Goal: Task Accomplishment & Management: Manage account settings

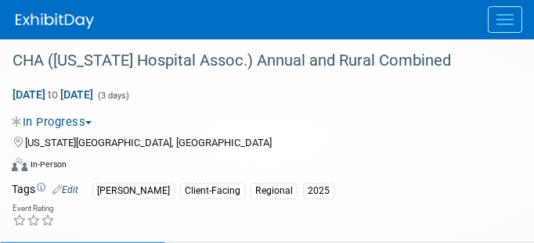
select select "[PERSON_NAME]"
select select "Client-facing"
select select "[PERSON_NAME]"
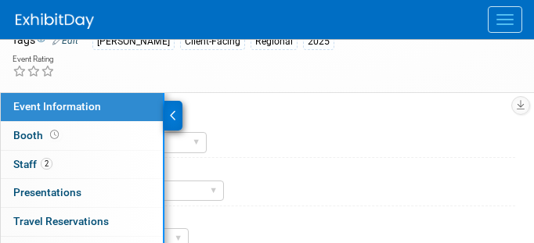
scroll to position [141, 0]
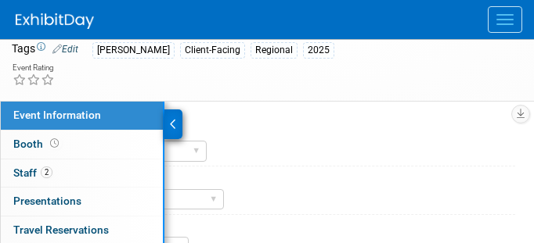
click at [39, 117] on span "Event Information" at bounding box center [57, 115] width 88 height 13
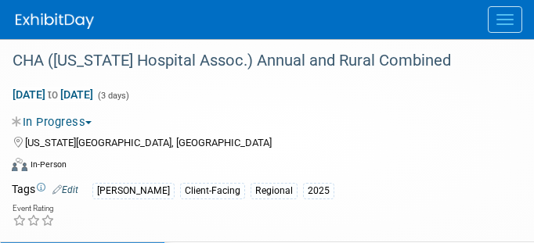
select select "[PERSON_NAME]"
select select "Client-facing"
select select "[PERSON_NAME]"
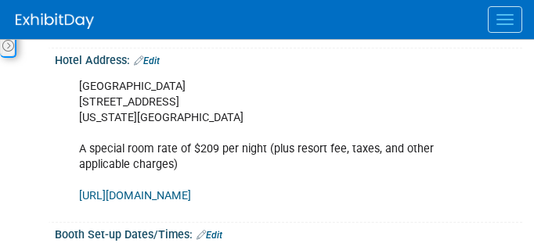
scroll to position [494, 0]
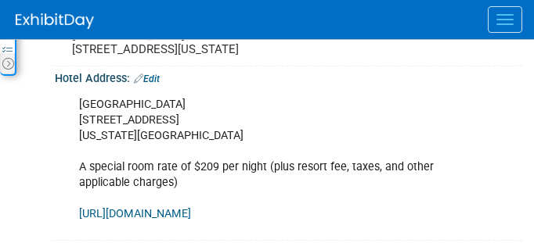
click at [43, 151] on div "Event Information Event Info Booth Booth 2 Staff 2 Staff 0 Presentations 0 Pres…" at bounding box center [267, 139] width 534 height 781
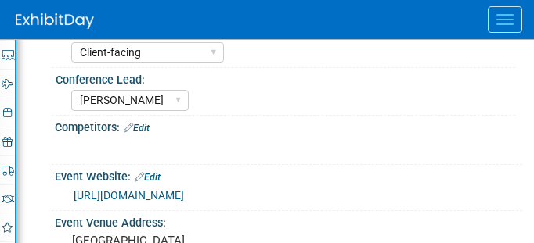
scroll to position [0, 0]
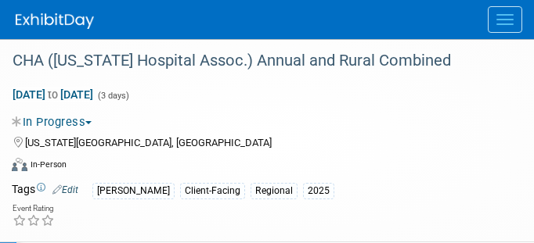
click at [505, 17] on button "Menu" at bounding box center [504, 19] width 34 height 27
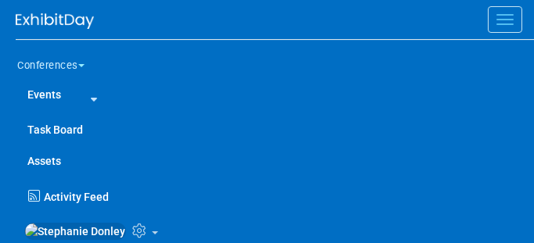
scroll to position [962, 0]
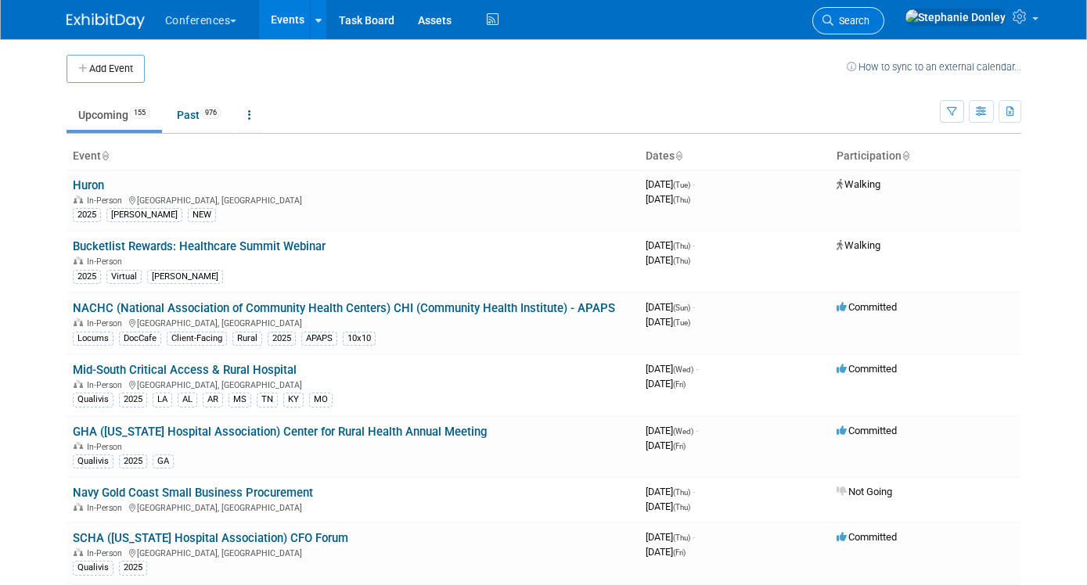
click at [884, 31] on link "Search" at bounding box center [848, 20] width 72 height 27
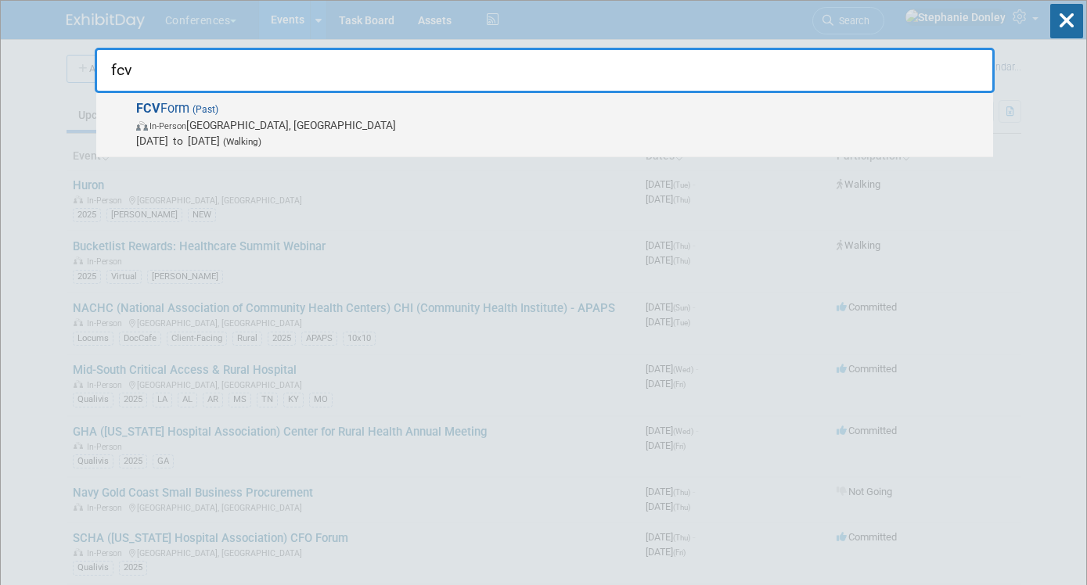
type input "fcv"
click at [187, 119] on span "In-Person Franklin, TN" at bounding box center [560, 125] width 849 height 16
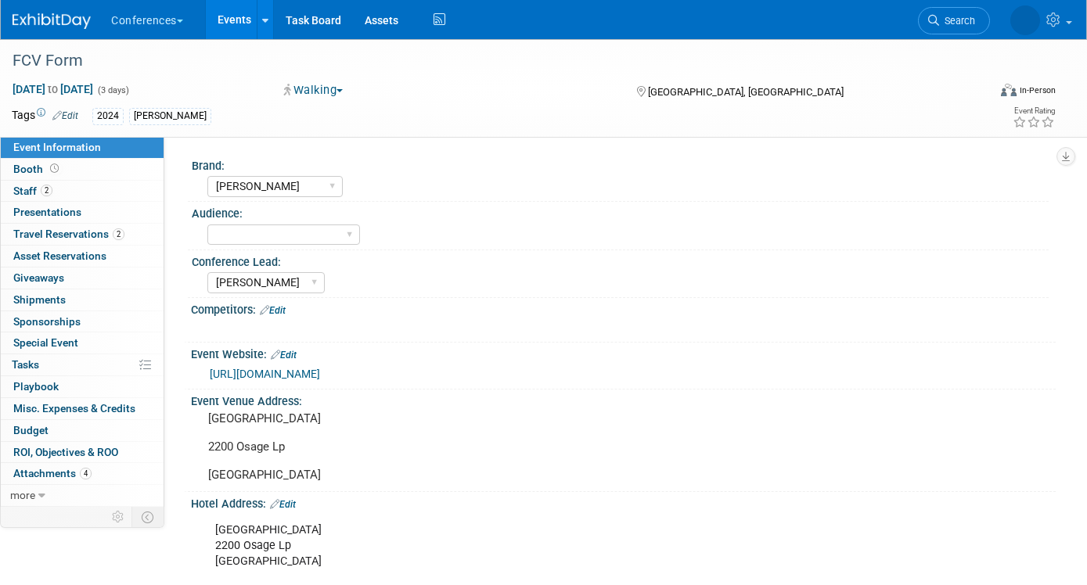
select select "[PERSON_NAME]"
click at [69, 58] on div "FCV Form" at bounding box center [486, 61] width 959 height 28
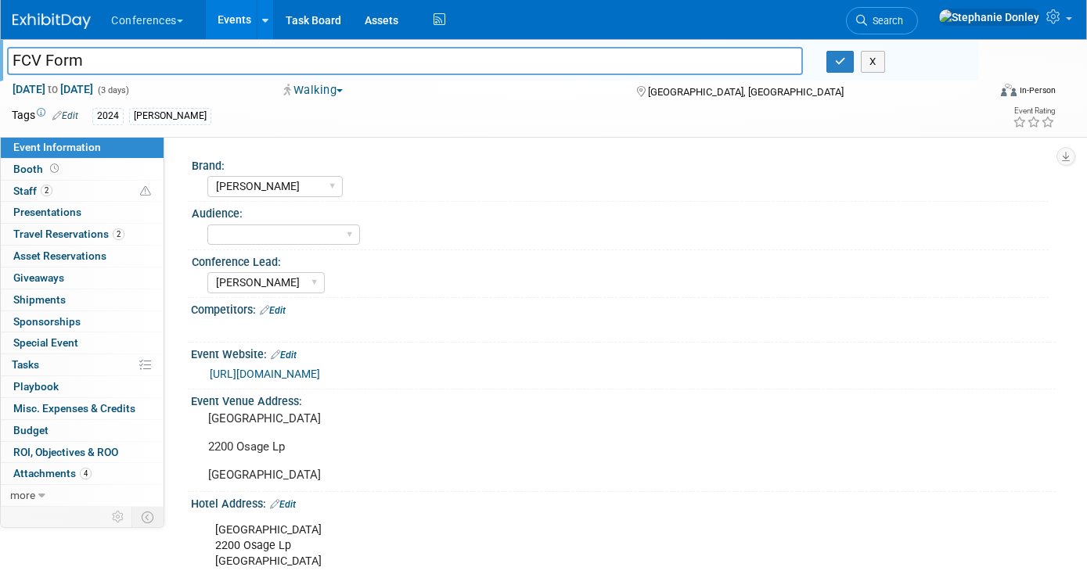
click at [69, 58] on input "FCV Form" at bounding box center [405, 60] width 796 height 27
type input "FCV Forum"
click at [842, 58] on icon "button" at bounding box center [840, 61] width 11 height 10
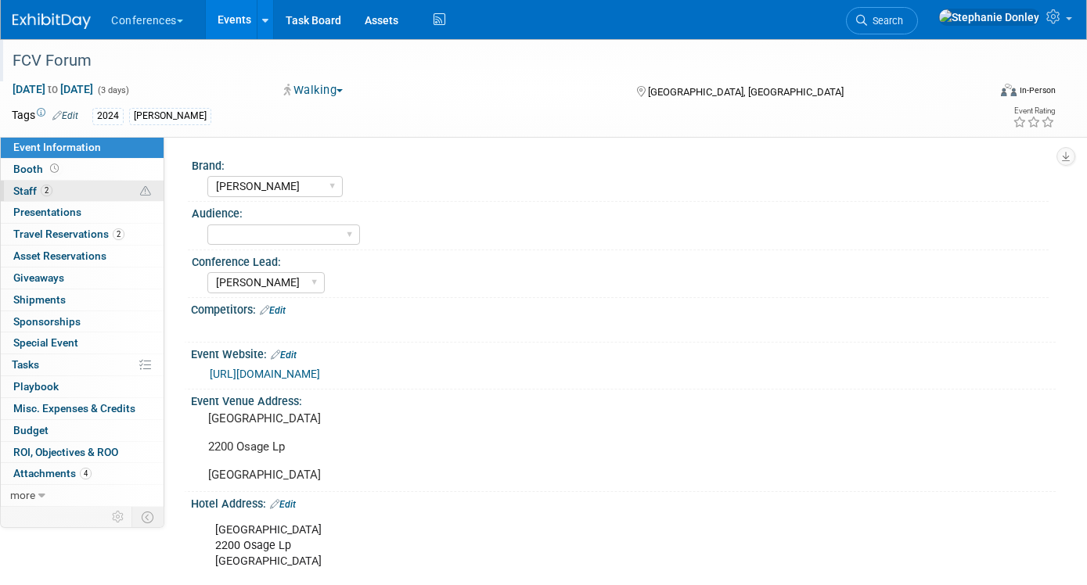
click at [22, 185] on span "Staff 2" at bounding box center [32, 191] width 39 height 13
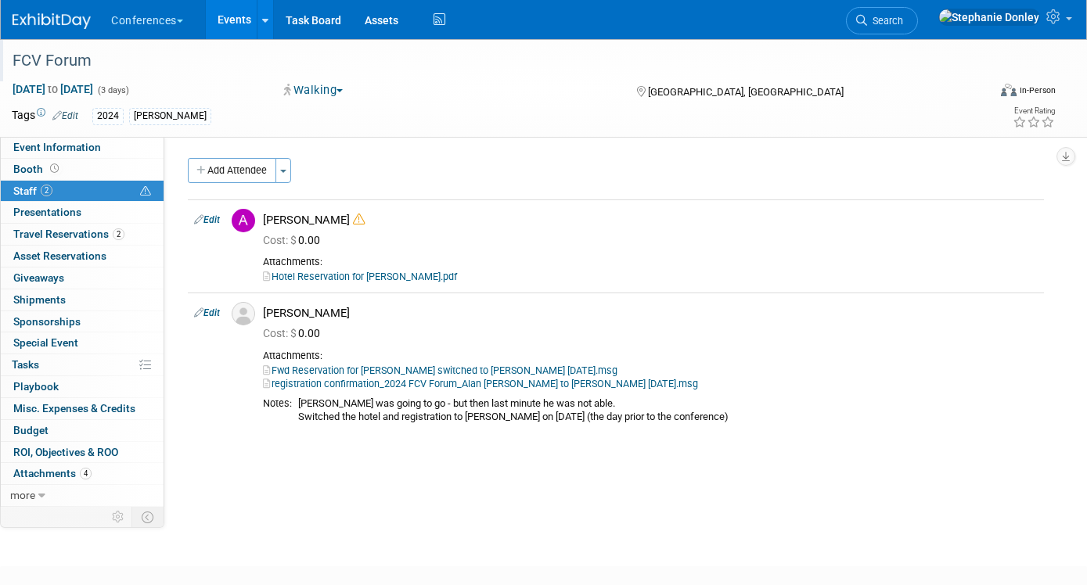
click at [251, 504] on div "Brand: Aya Bespoke Corporate Dawson DocCafe Education Government Services Locum…" at bounding box center [609, 322] width 891 height 370
click at [903, 18] on span "Search" at bounding box center [885, 21] width 36 height 12
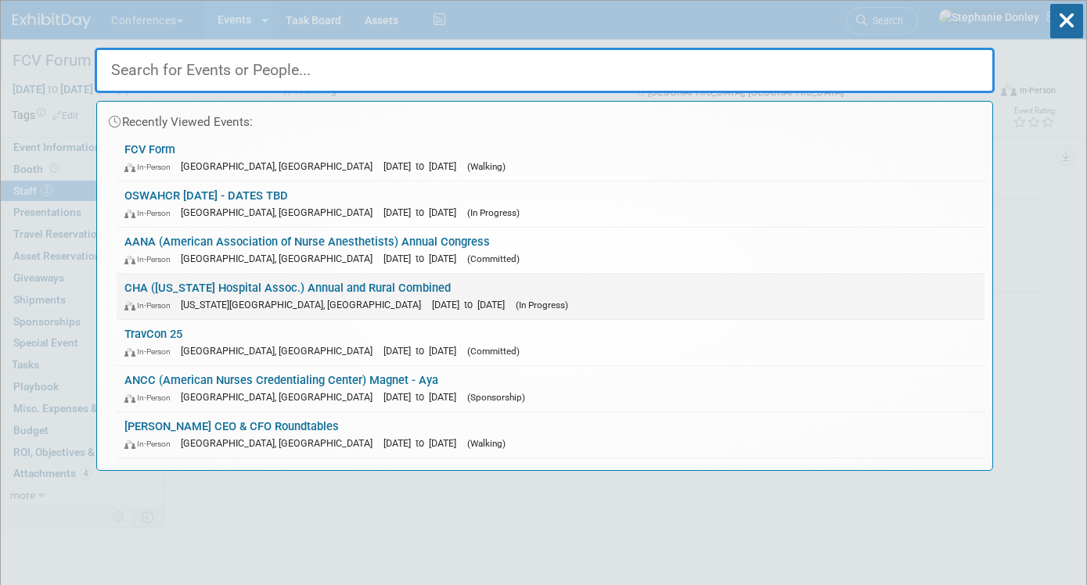
click at [192, 290] on link "CHA (Colorado Hospital Assoc.) Annual and Rural Combined In-Person Colorado Spr…" at bounding box center [551, 296] width 868 height 45
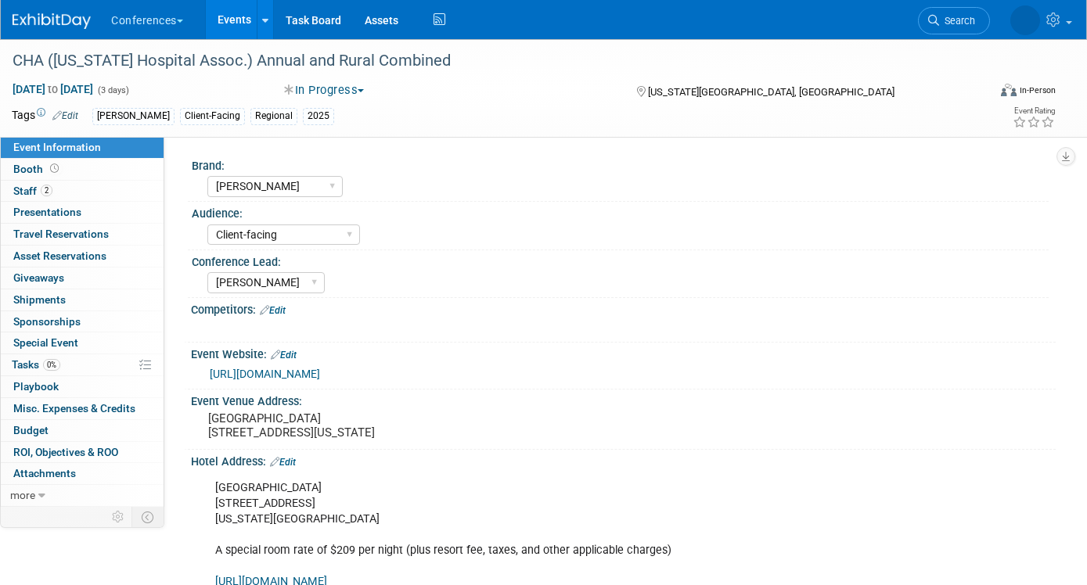
select select "[PERSON_NAME]"
select select "Client-facing"
select select "[PERSON_NAME]"
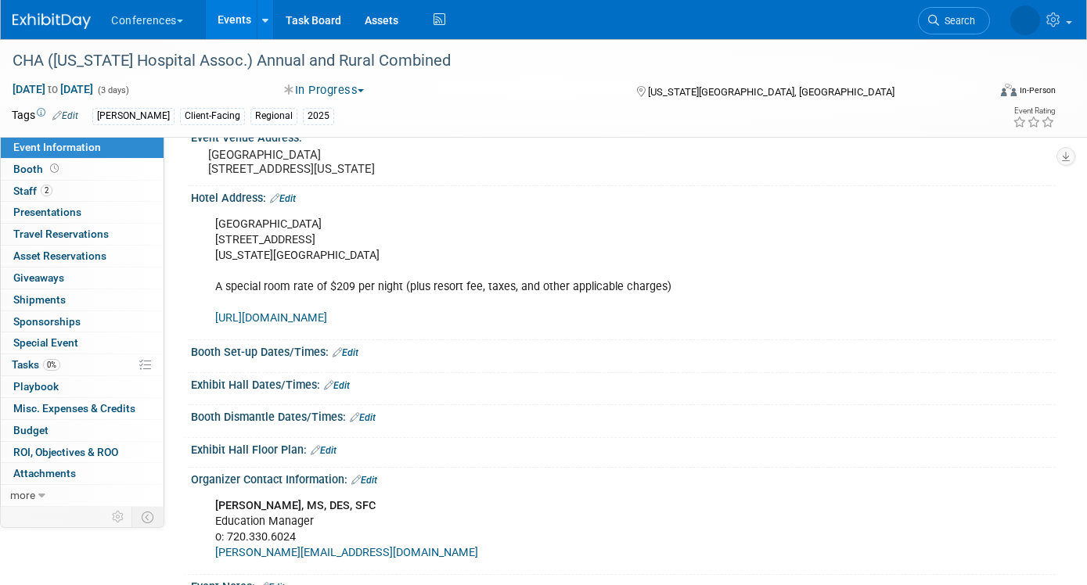
scroll to position [277, 0]
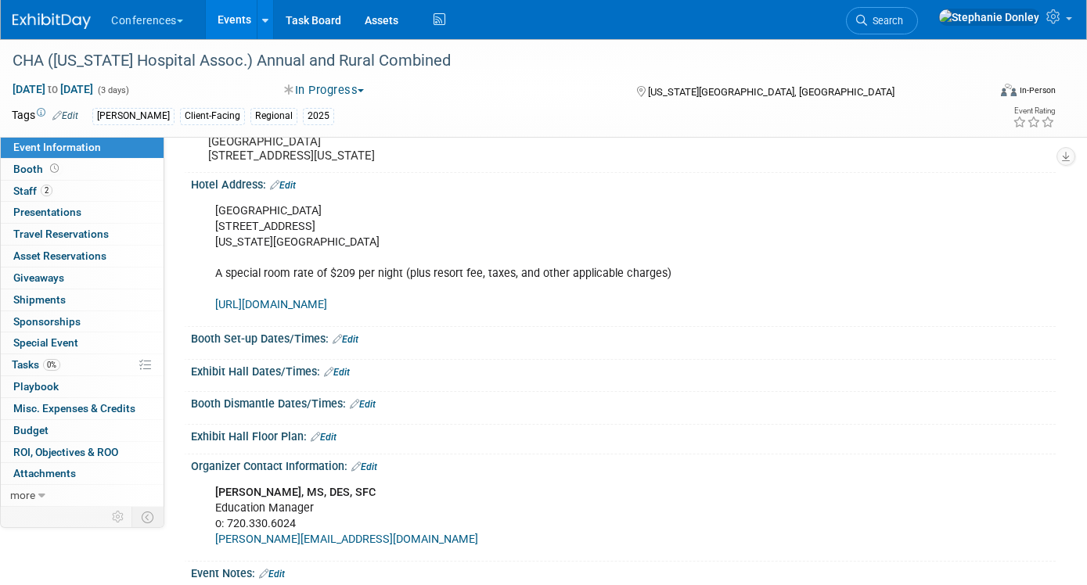
click at [353, 345] on link "Edit" at bounding box center [346, 339] width 26 height 11
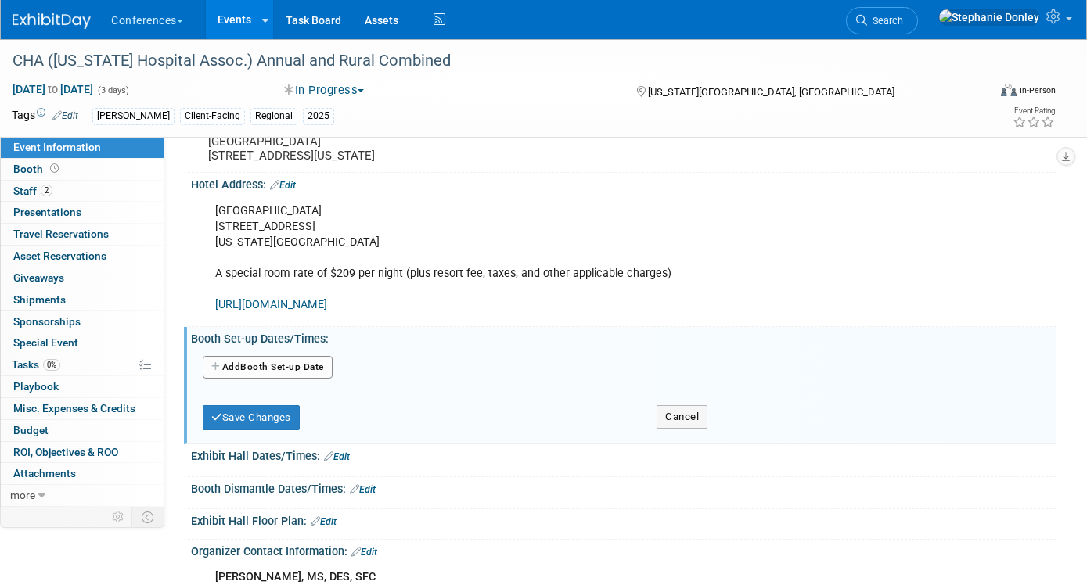
click at [253, 379] on button "Add Another Booth Set-up Date" at bounding box center [268, 367] width 130 height 23
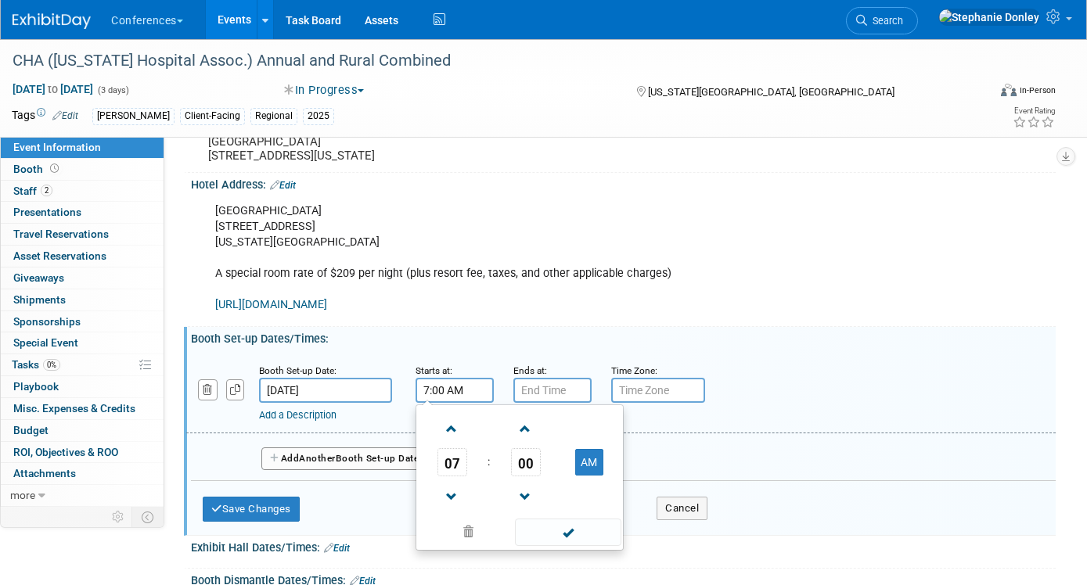
click at [440, 403] on input "7:00 AM" at bounding box center [454, 390] width 78 height 25
click at [455, 439] on span at bounding box center [451, 428] width 27 height 27
click at [527, 475] on span "00" at bounding box center [526, 462] width 30 height 28
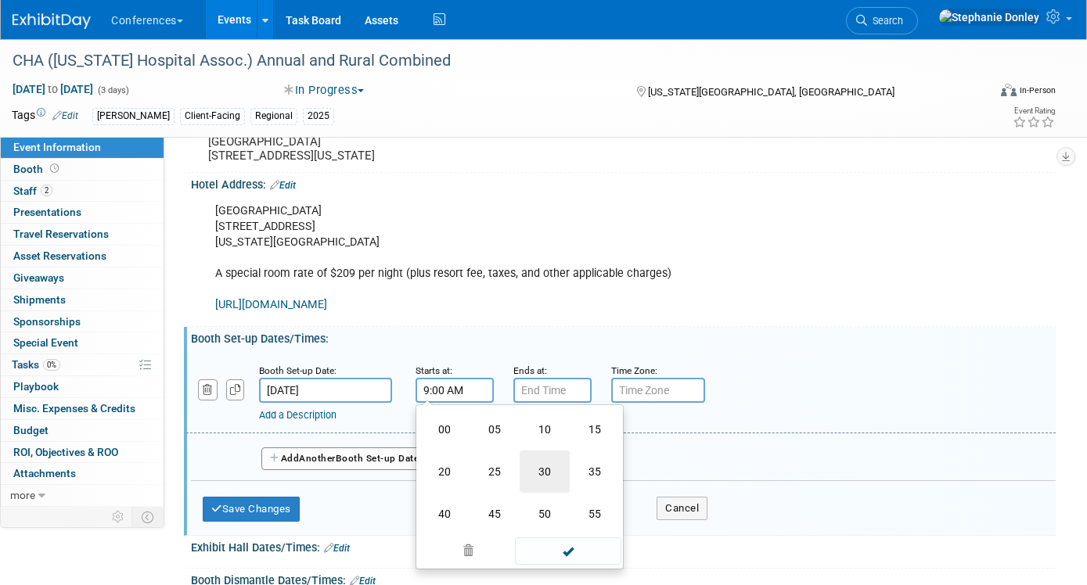
click at [541, 492] on td "30" at bounding box center [545, 472] width 50 height 42
type input "9:30 AM"
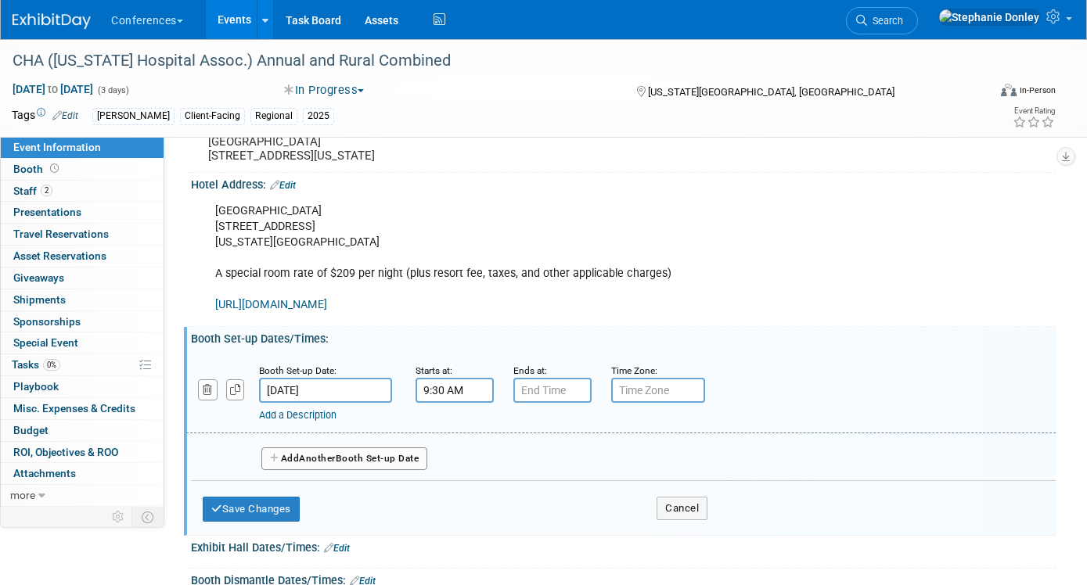
click at [300, 421] on link "Add a Description" at bounding box center [297, 415] width 77 height 12
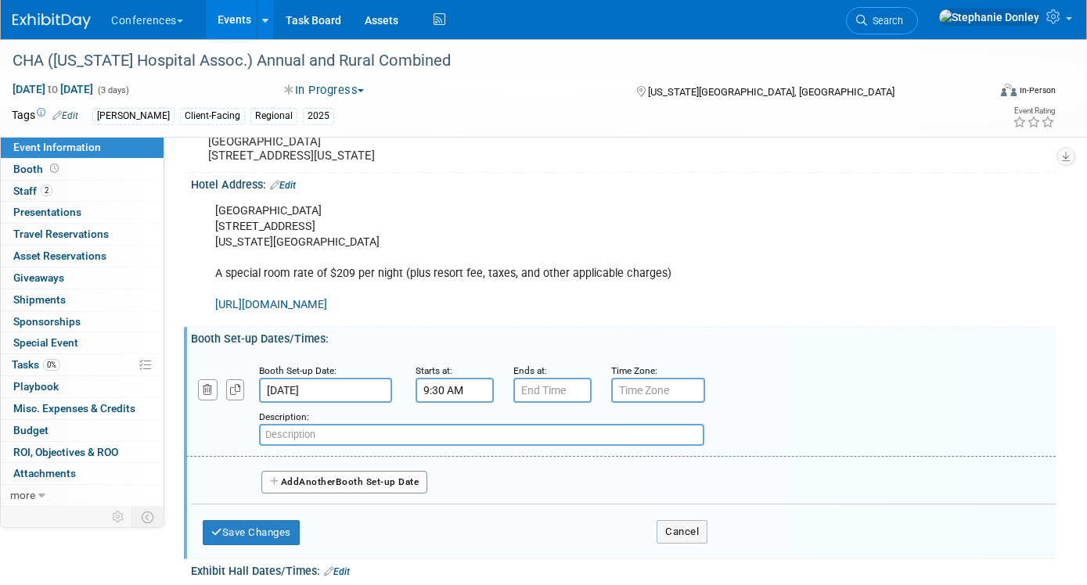
click at [299, 446] on input "text" at bounding box center [481, 435] width 445 height 22
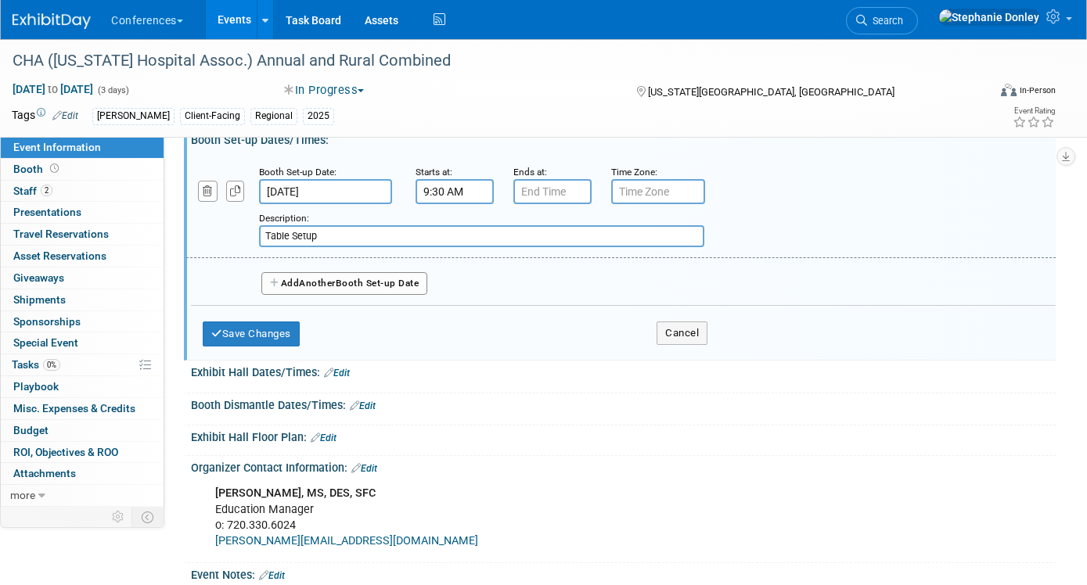
scroll to position [501, 0]
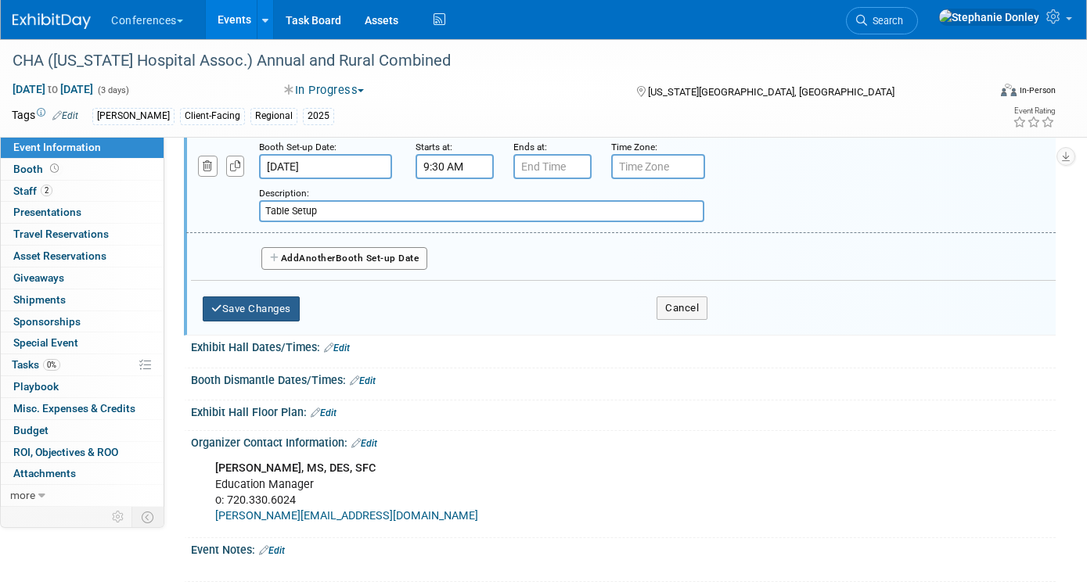
type input "Table Setup"
click at [230, 312] on button "Save Changes" at bounding box center [251, 309] width 97 height 25
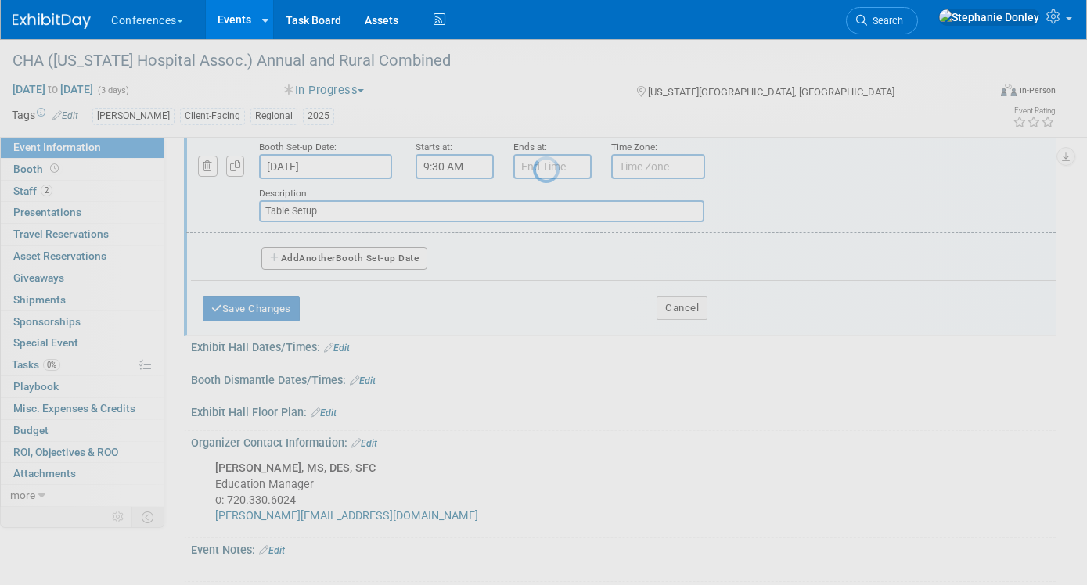
scroll to position [476, 0]
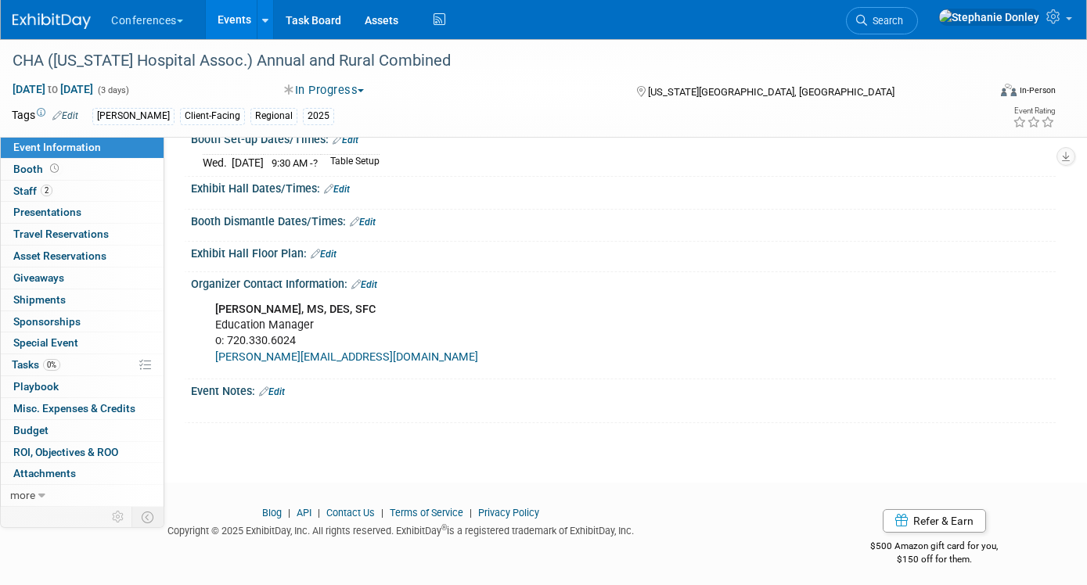
click at [370, 228] on link "Edit" at bounding box center [363, 222] width 26 height 11
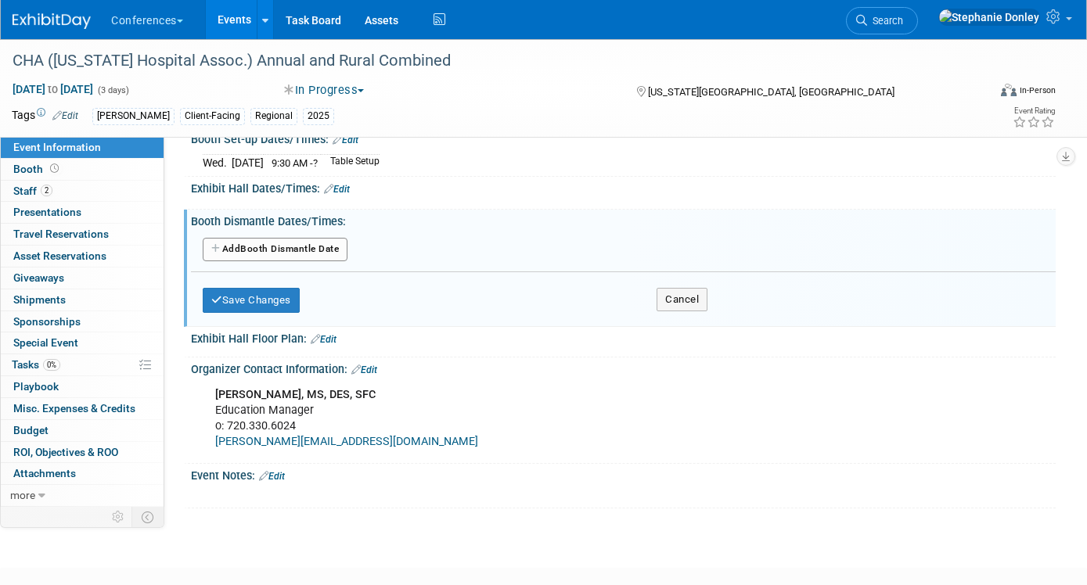
click at [267, 261] on button "Add Another Booth Dismantle Date" at bounding box center [275, 249] width 145 height 23
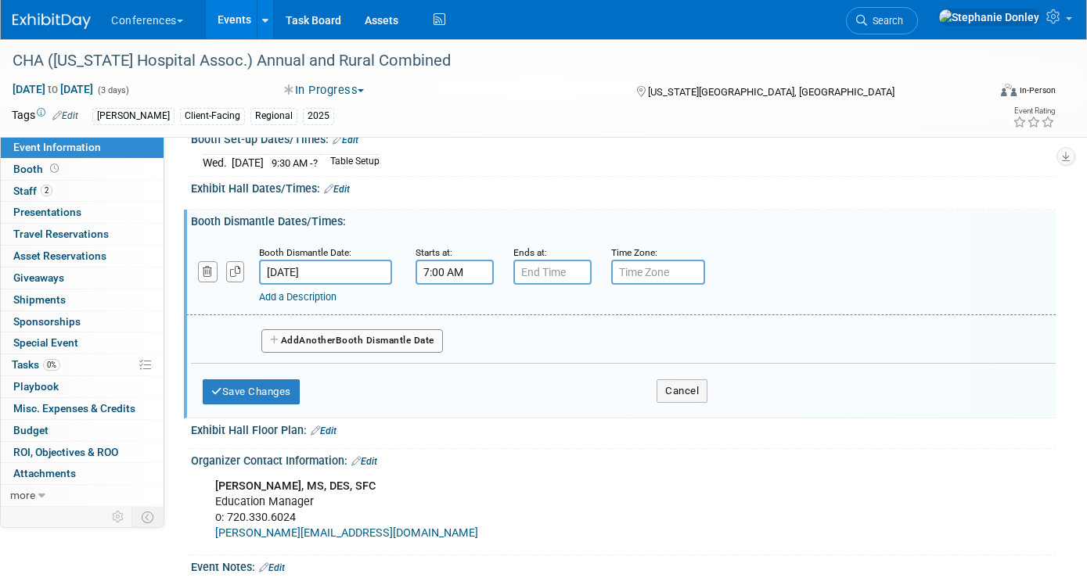
click at [453, 285] on input "7:00 AM" at bounding box center [454, 272] width 78 height 25
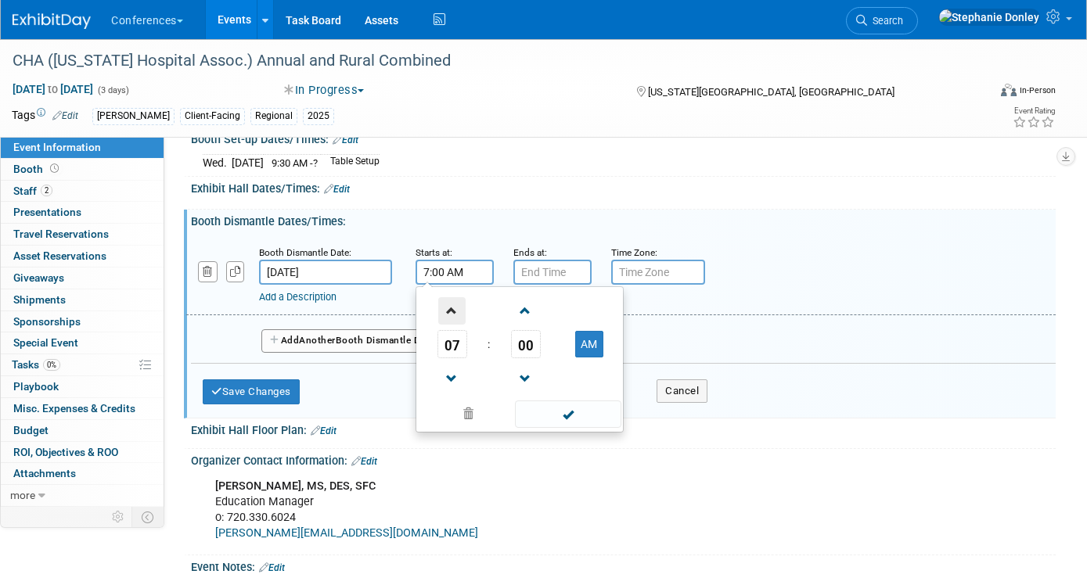
click at [452, 323] on span at bounding box center [451, 310] width 27 height 27
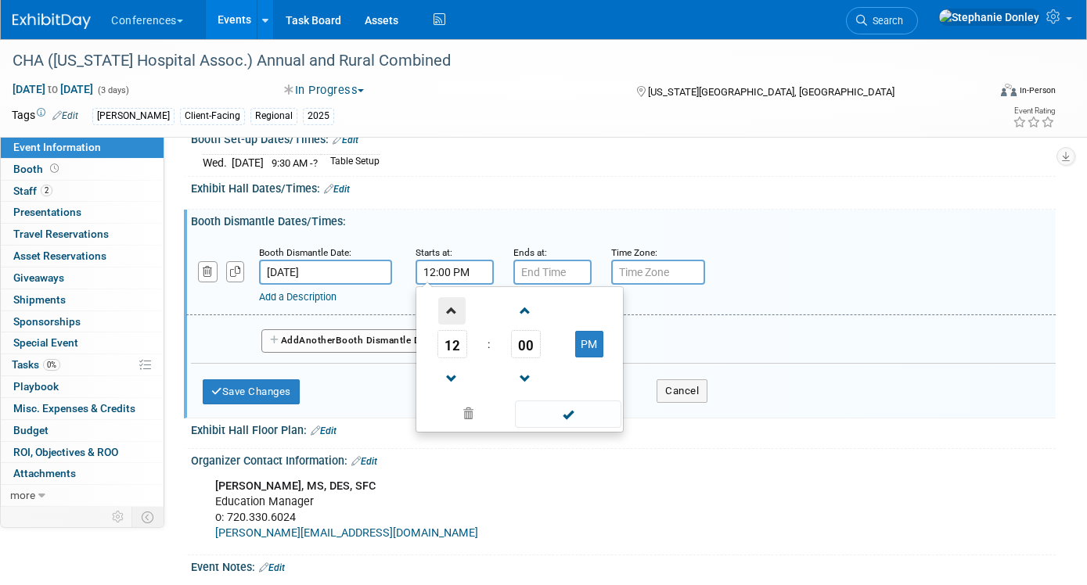
click at [452, 323] on span at bounding box center [451, 310] width 27 height 27
type input "3:00 PM"
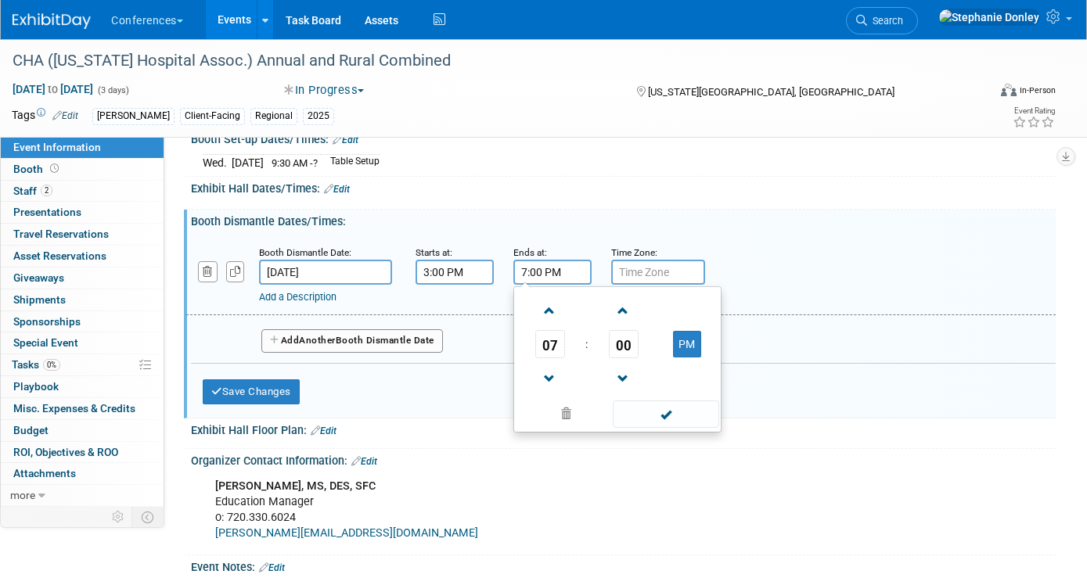
click at [541, 283] on input "7:00 PM" at bounding box center [552, 272] width 78 height 25
click at [548, 390] on span at bounding box center [549, 378] width 27 height 27
type input "5:00 PM"
click at [321, 303] on link "Add a Description" at bounding box center [297, 297] width 77 height 12
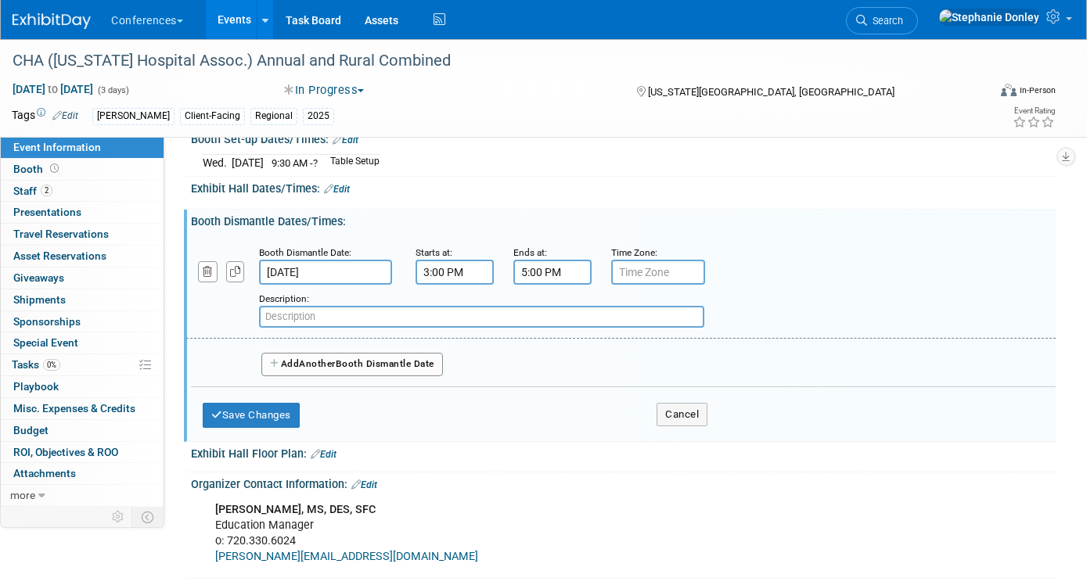
click at [315, 328] on input "text" at bounding box center [481, 317] width 445 height 22
type input "Exhibitor Table Breakdown"
click at [250, 428] on button "Save Changes" at bounding box center [251, 415] width 97 height 25
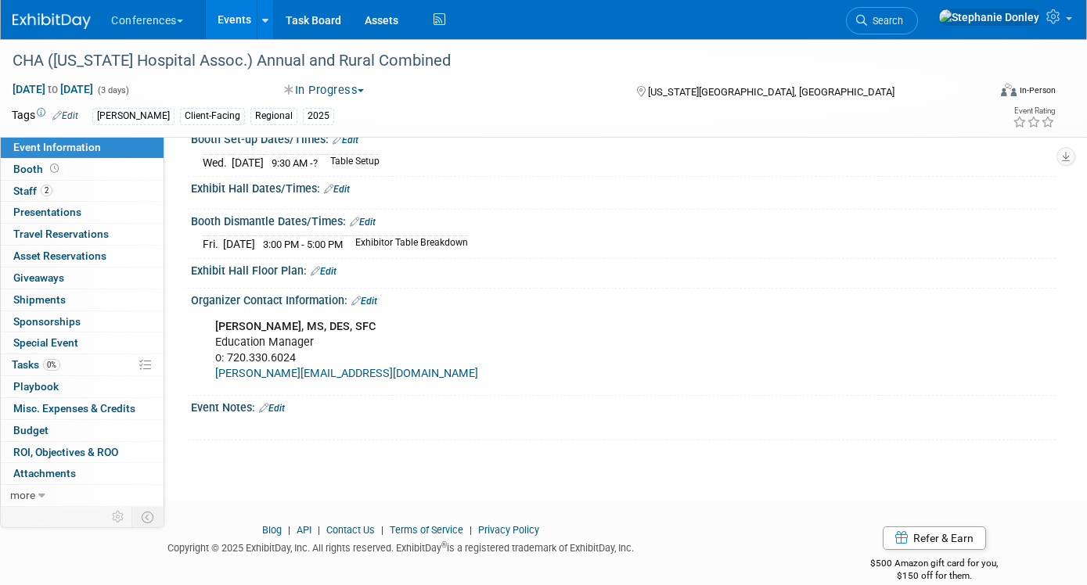
click at [350, 146] on link "Edit" at bounding box center [346, 140] width 26 height 11
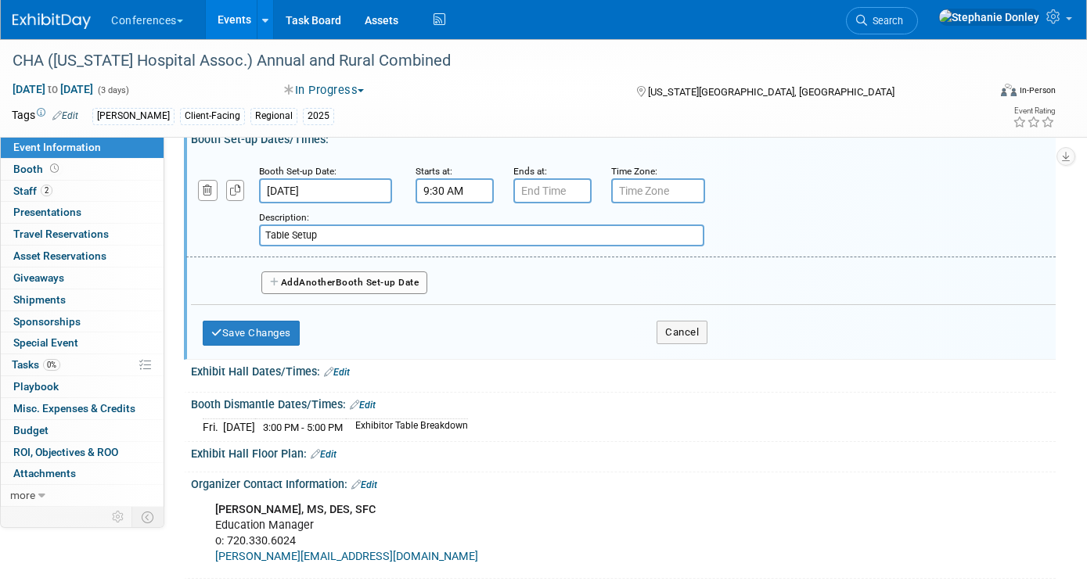
click at [264, 246] on input "Table Setup" at bounding box center [481, 236] width 445 height 22
type input "Exhibitor Table Setup"
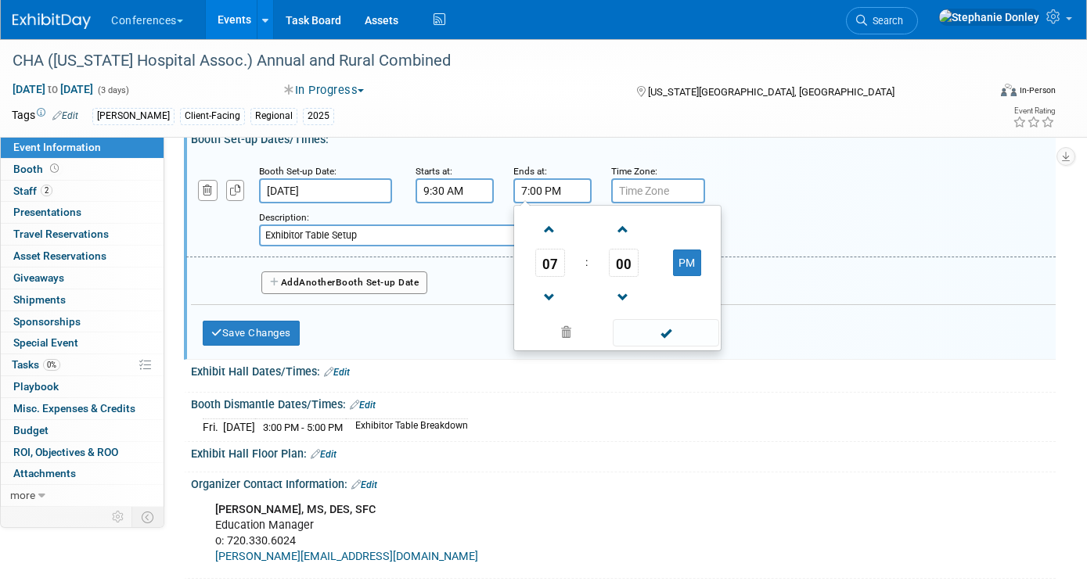
click at [543, 203] on input "7:00 PM" at bounding box center [552, 190] width 78 height 25
click at [548, 243] on span at bounding box center [549, 229] width 27 height 27
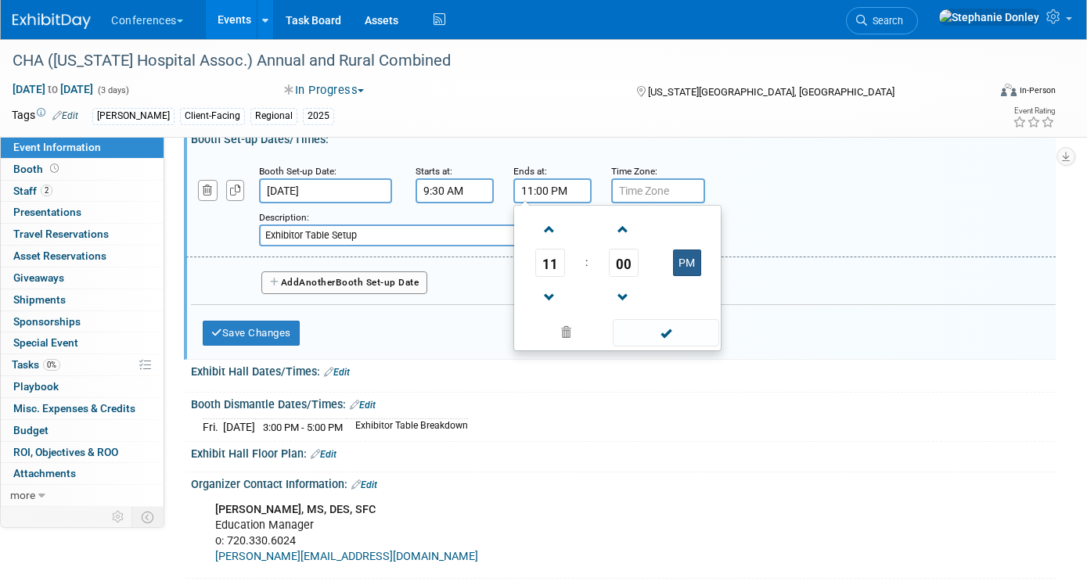
click at [684, 275] on button "PM" at bounding box center [687, 263] width 28 height 27
click at [620, 274] on span "00" at bounding box center [624, 263] width 30 height 28
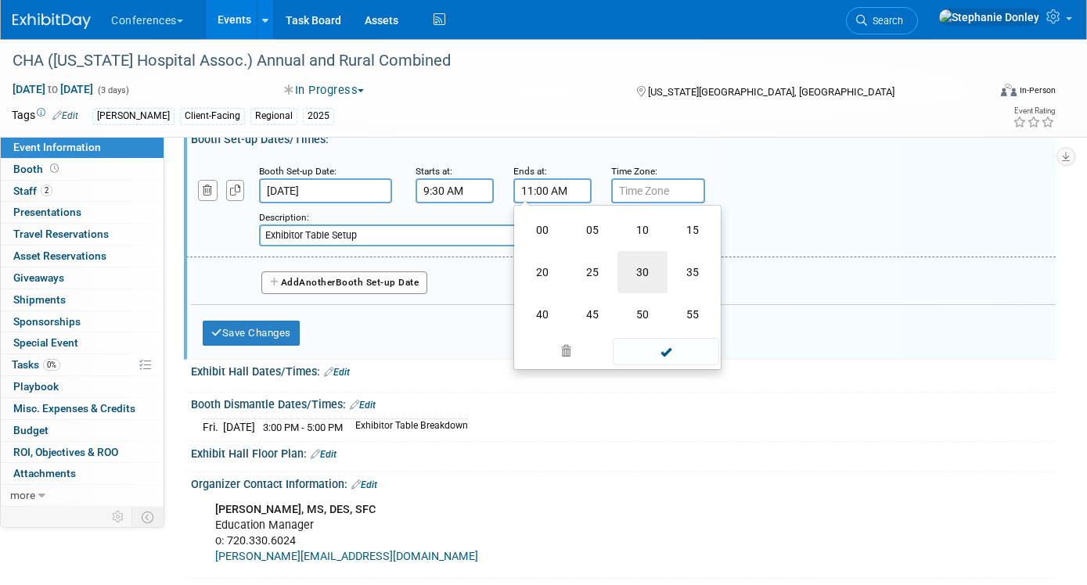
click at [643, 289] on td "30" at bounding box center [642, 272] width 50 height 42
type input "11:30 AM"
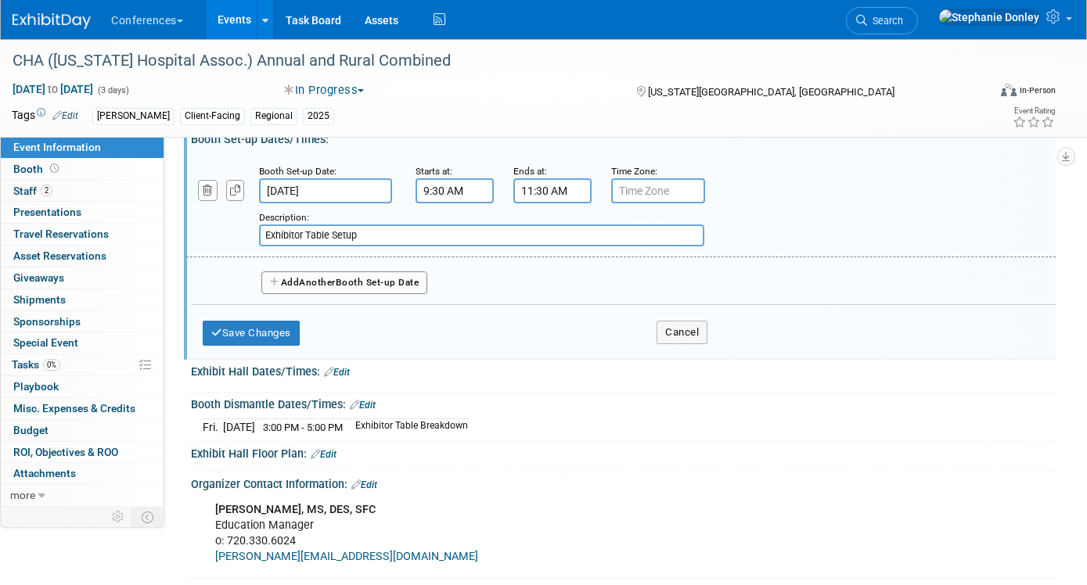
click at [462, 291] on div "Add Another Booth Set-up Date" at bounding box center [623, 277] width 865 height 41
click at [243, 346] on button "Save Changes" at bounding box center [251, 333] width 97 height 25
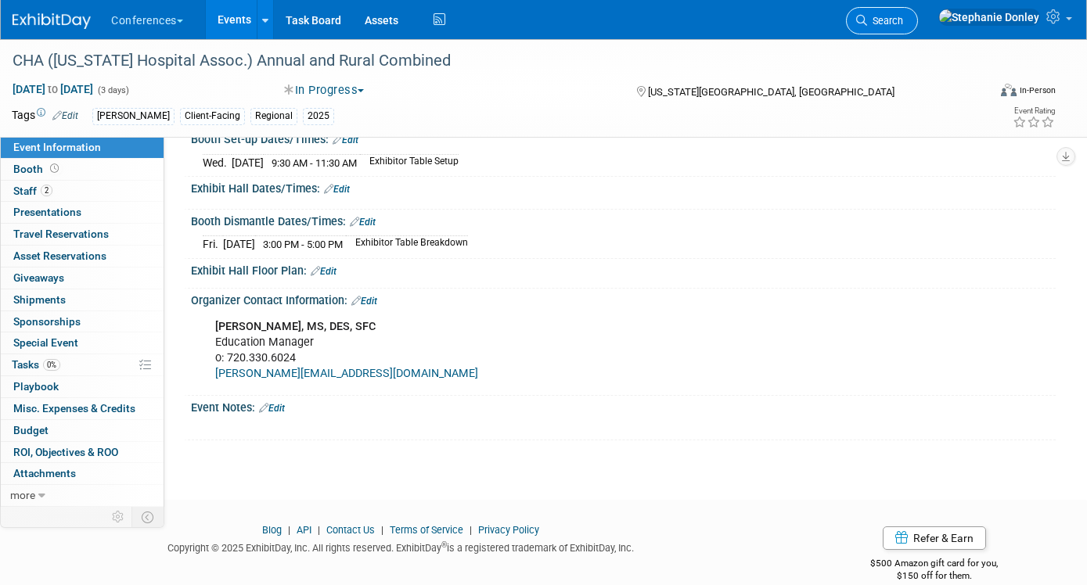
click at [903, 20] on span "Search" at bounding box center [885, 21] width 36 height 12
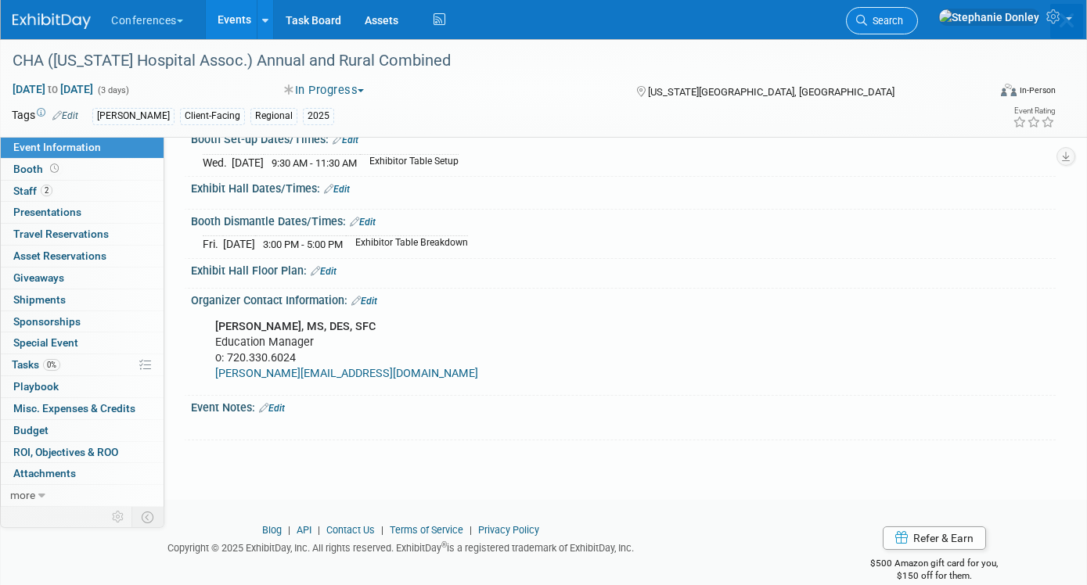
scroll to position [0, 0]
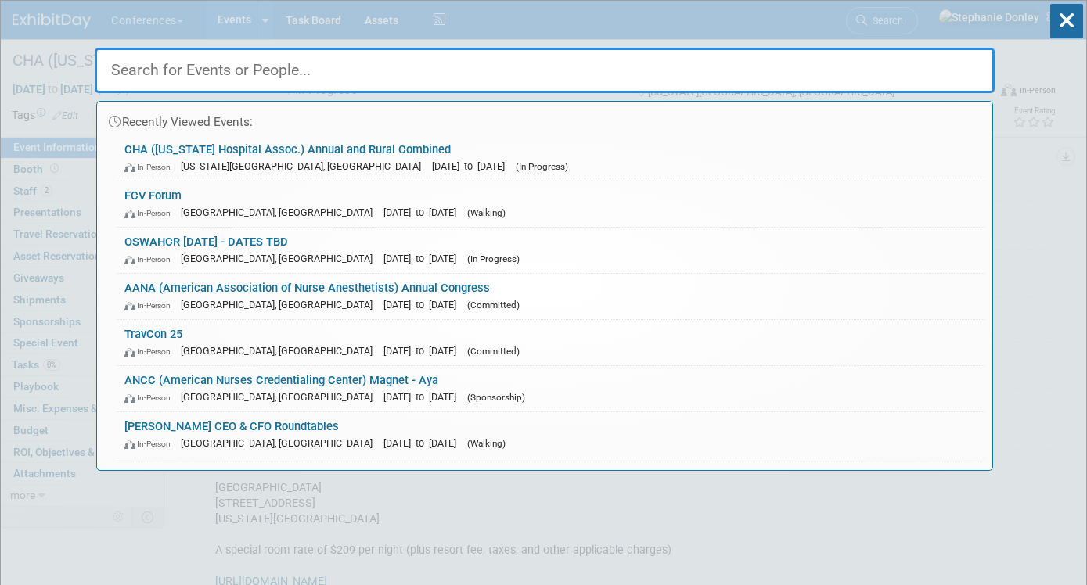
click at [390, 72] on input "text" at bounding box center [545, 70] width 900 height 45
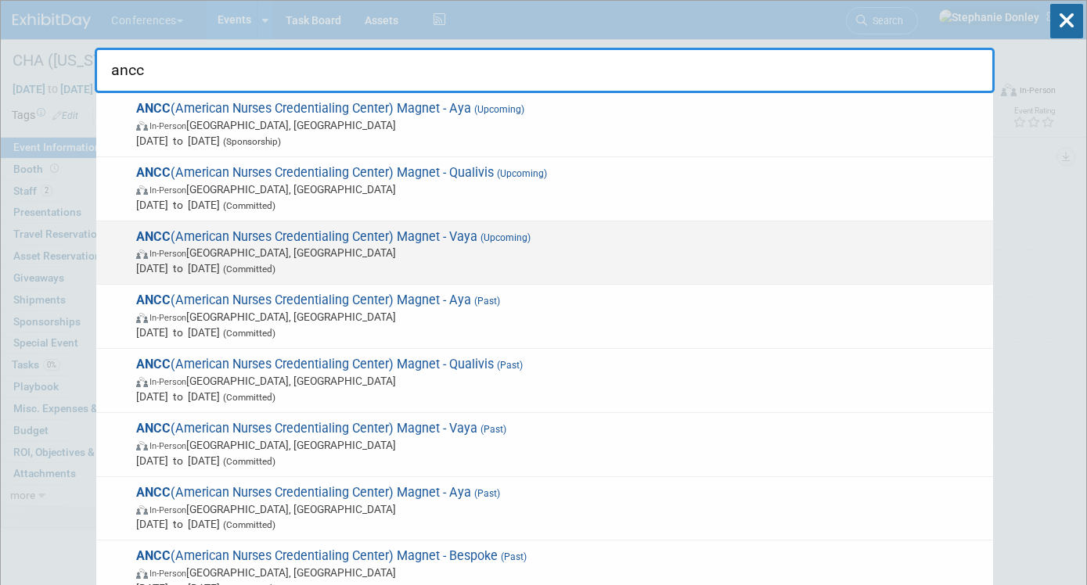
type input "ancc"
click at [277, 241] on span "ANCC (American Nurses Credentialing Center) Magnet - Vaya (Upcoming) In-Person …" at bounding box center [558, 253] width 854 height 48
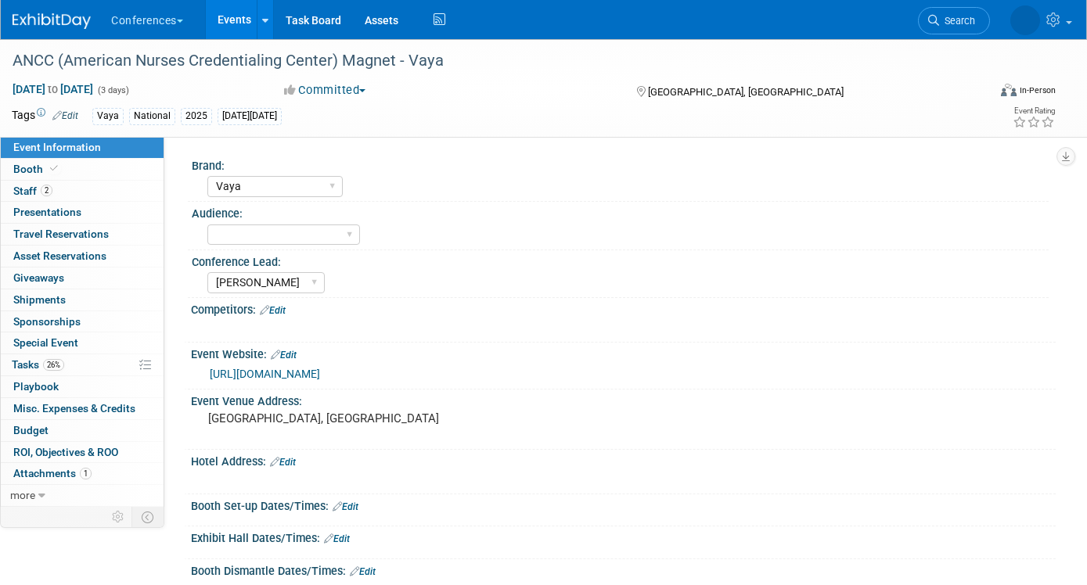
select select "Vaya"
select select "[PERSON_NAME]"
click at [26, 188] on span "Staff 2" at bounding box center [32, 191] width 39 height 13
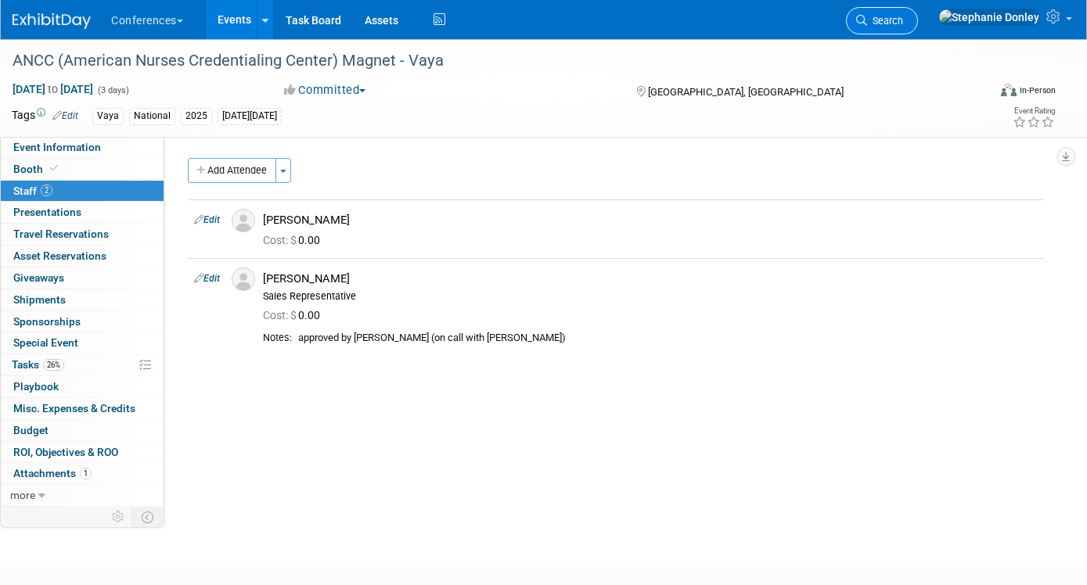
click at [867, 21] on icon at bounding box center [861, 20] width 11 height 11
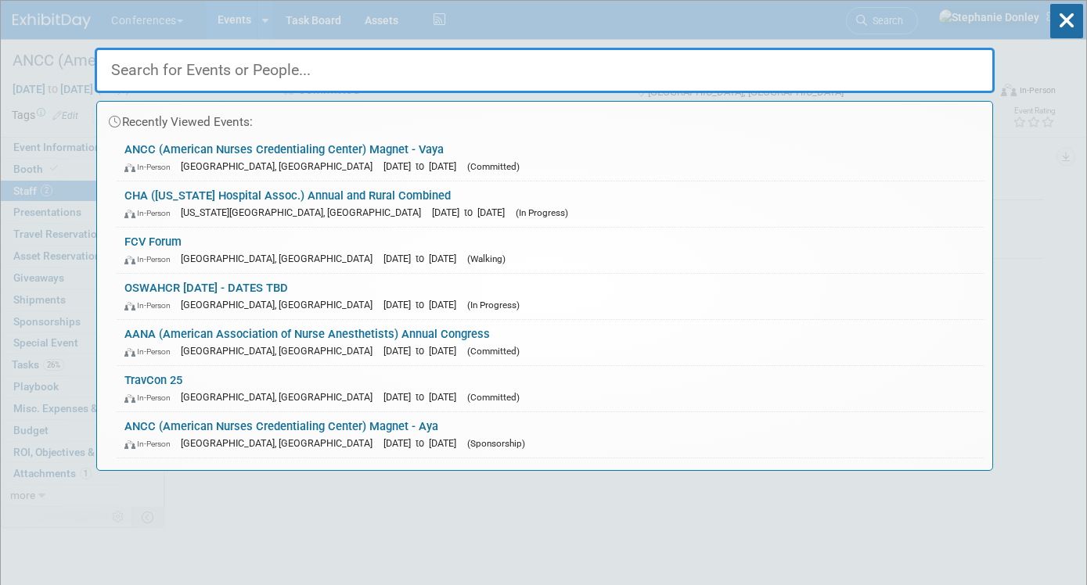
click at [610, 65] on input "text" at bounding box center [545, 70] width 900 height 45
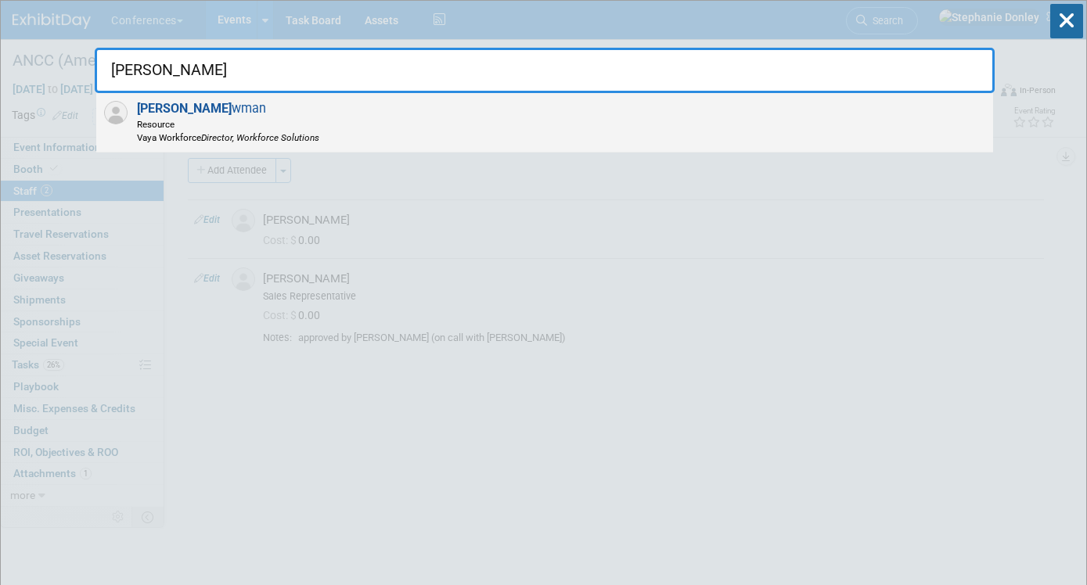
type input "[PERSON_NAME]"
click at [300, 115] on span "[PERSON_NAME] wman Resource Vaya Workforce Director, Workforce Solutions" at bounding box center [225, 122] width 187 height 43
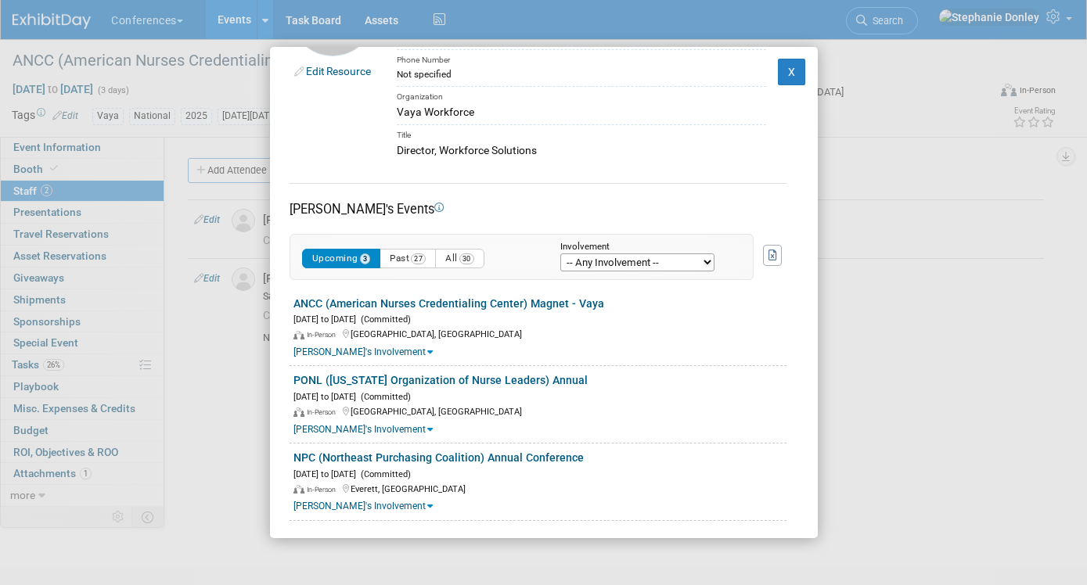
scroll to position [103, 0]
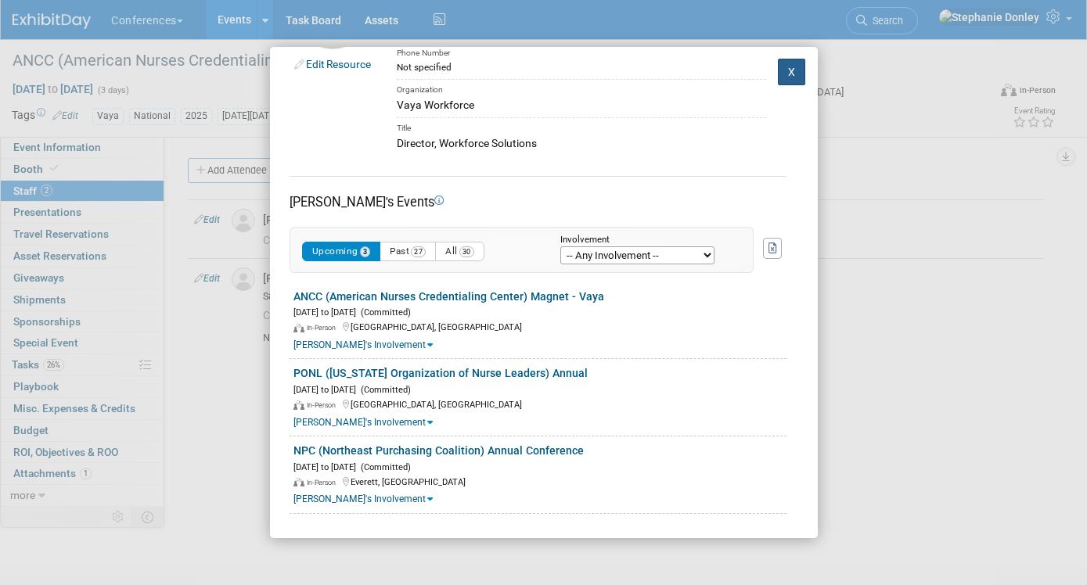
click at [786, 68] on button "X" at bounding box center [792, 72] width 28 height 27
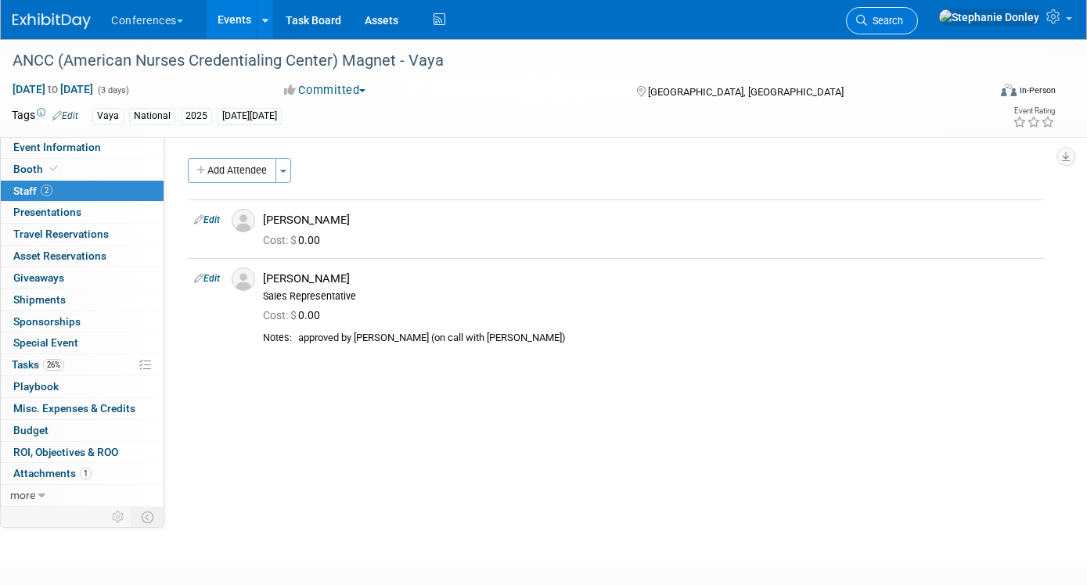
click at [903, 23] on span "Search" at bounding box center [885, 21] width 36 height 12
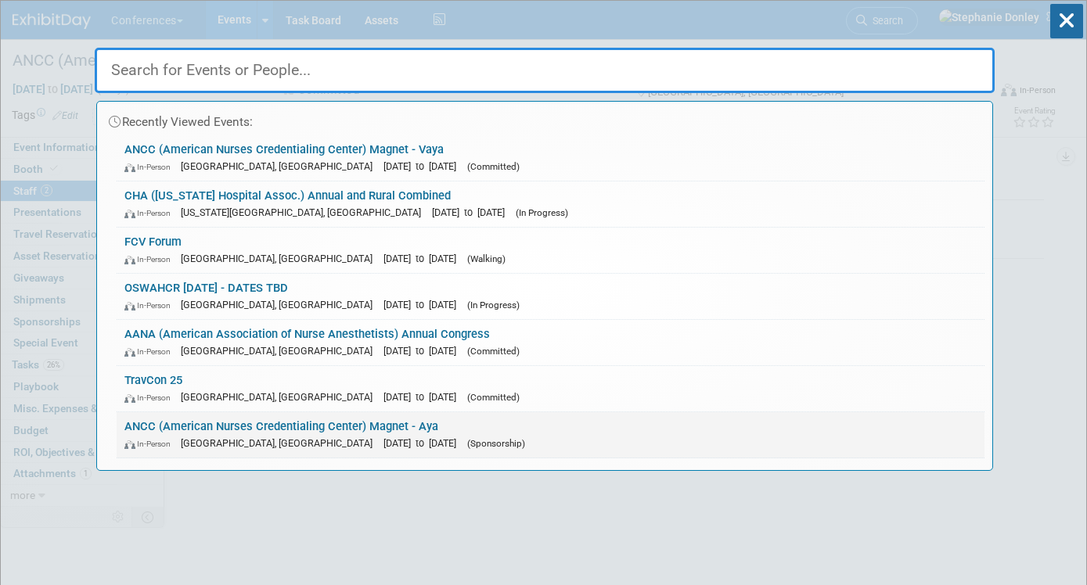
click at [263, 424] on link "ANCC (American Nurses Credentialing Center) Magnet - Aya In-Person [GEOGRAPHIC_…" at bounding box center [551, 434] width 868 height 45
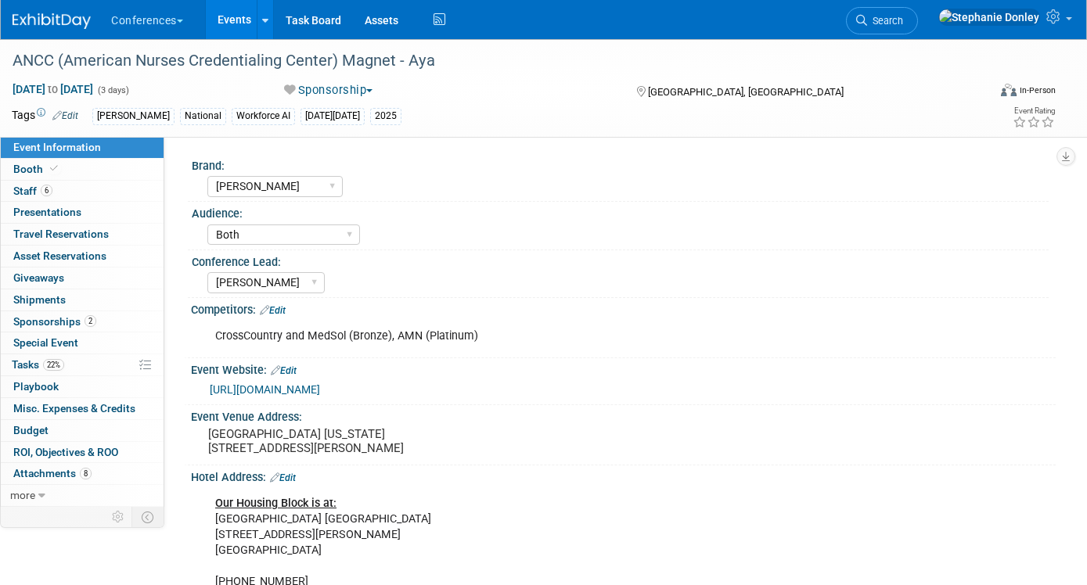
select select "[PERSON_NAME]"
select select "Both"
select select "[PERSON_NAME]"
click at [20, 186] on span "Staff 6" at bounding box center [32, 191] width 39 height 13
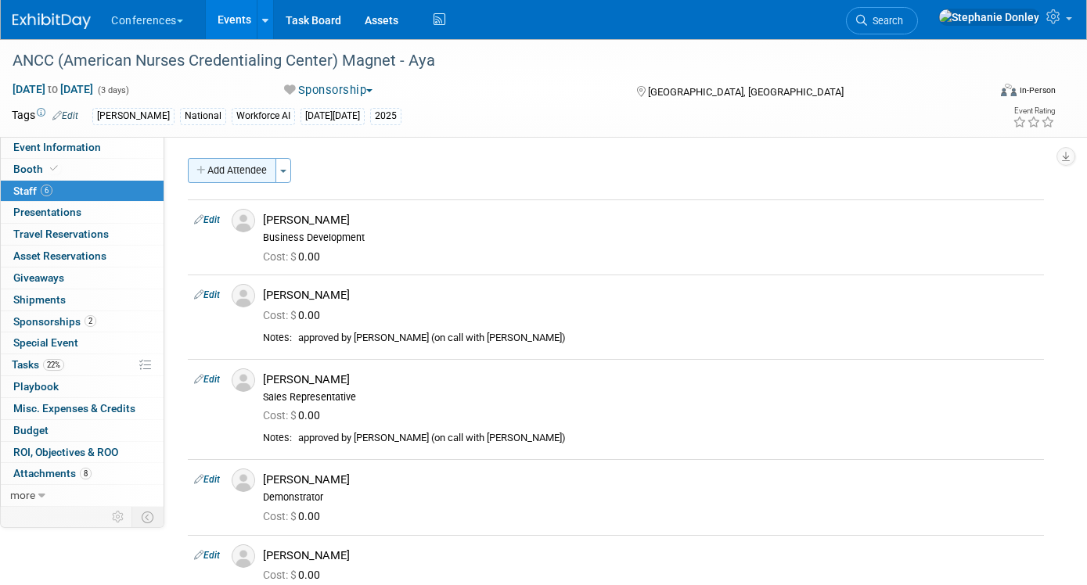
click at [244, 167] on button "Add Attendee" at bounding box center [232, 170] width 88 height 25
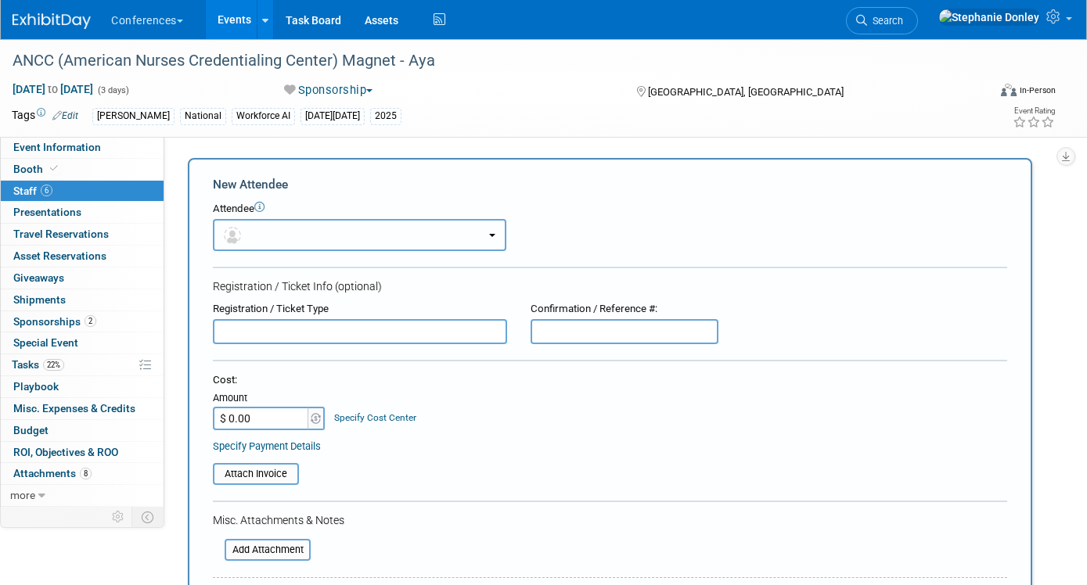
click at [288, 230] on button "button" at bounding box center [359, 235] width 293 height 32
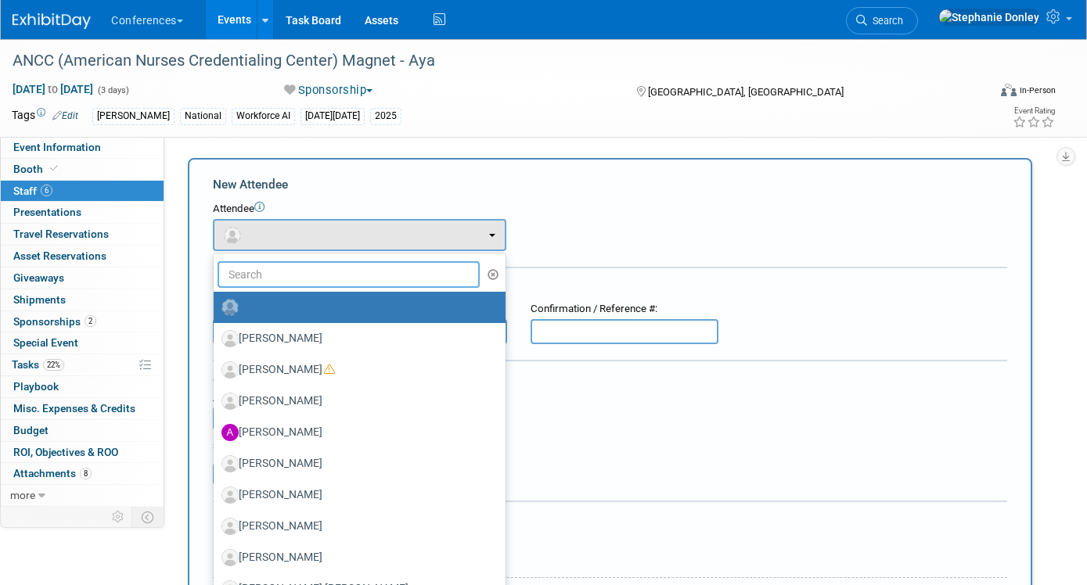
click at [284, 277] on input "text" at bounding box center [349, 274] width 262 height 27
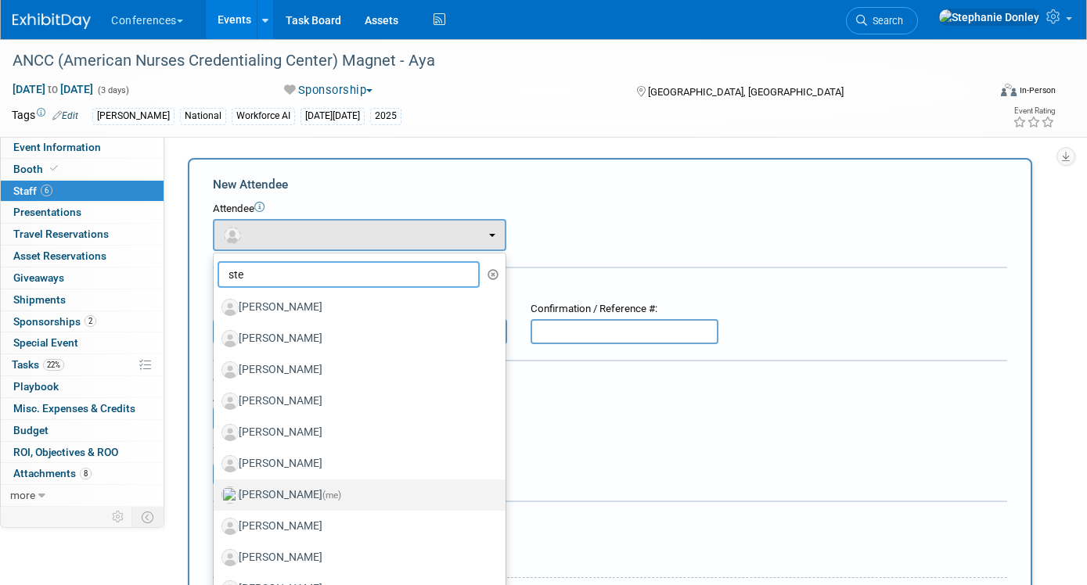
type input "ste"
click at [279, 495] on label "[PERSON_NAME] (me)" at bounding box center [355, 495] width 268 height 25
click at [216, 495] on input "[PERSON_NAME] (me)" at bounding box center [211, 493] width 10 height 10
select select "99d3eb33-a025-47ce-af5b-5fd5b4501ca6"
select select "3"
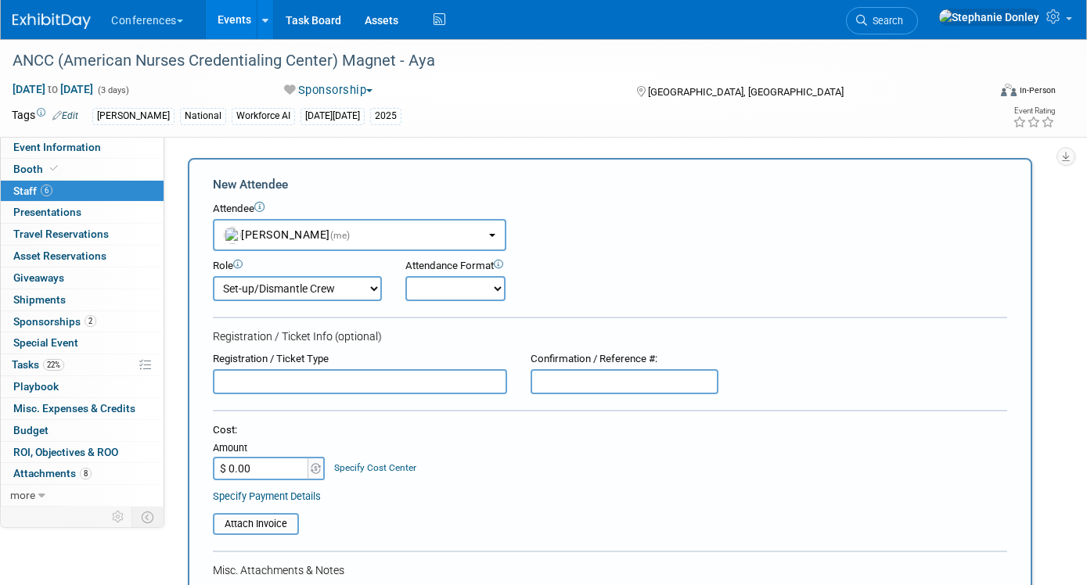
click at [495, 288] on select "Onsite Remote" at bounding box center [455, 288] width 100 height 25
select select "1"
click at [405, 276] on select "Onsite Remote" at bounding box center [455, 288] width 100 height 25
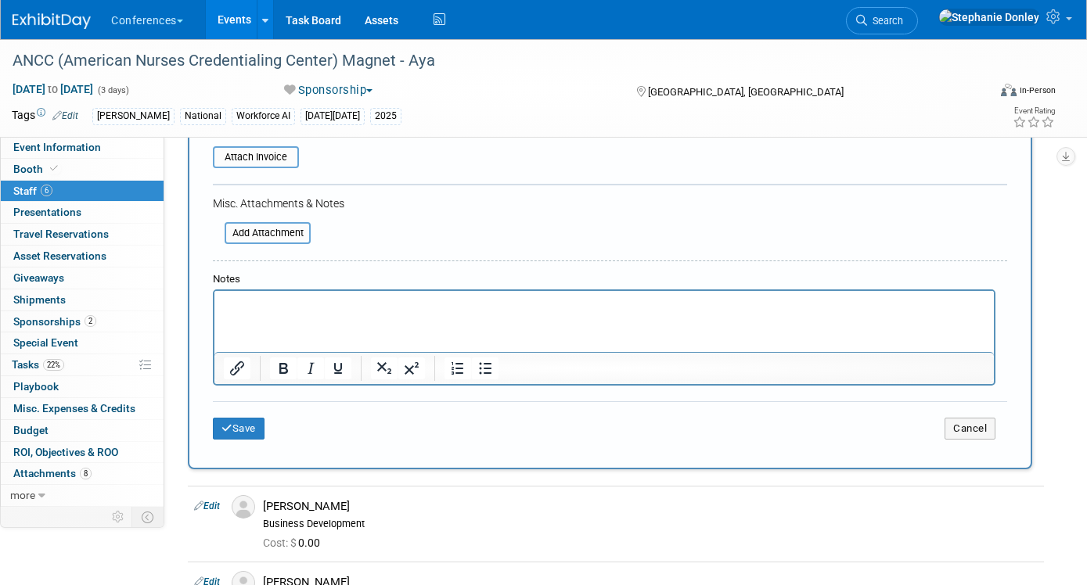
scroll to position [415, 0]
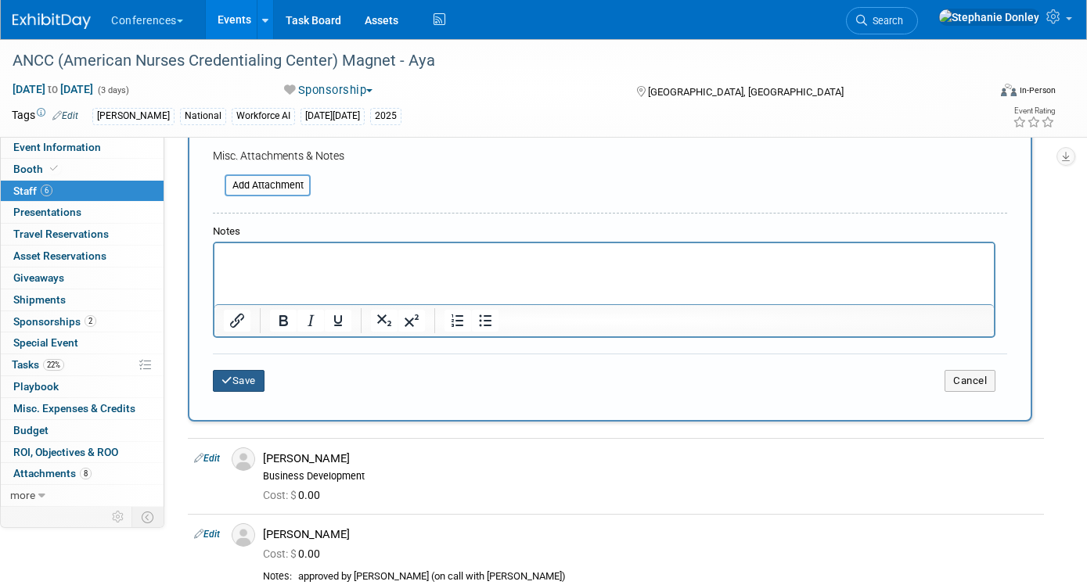
click at [231, 376] on icon "submit" at bounding box center [226, 381] width 11 height 10
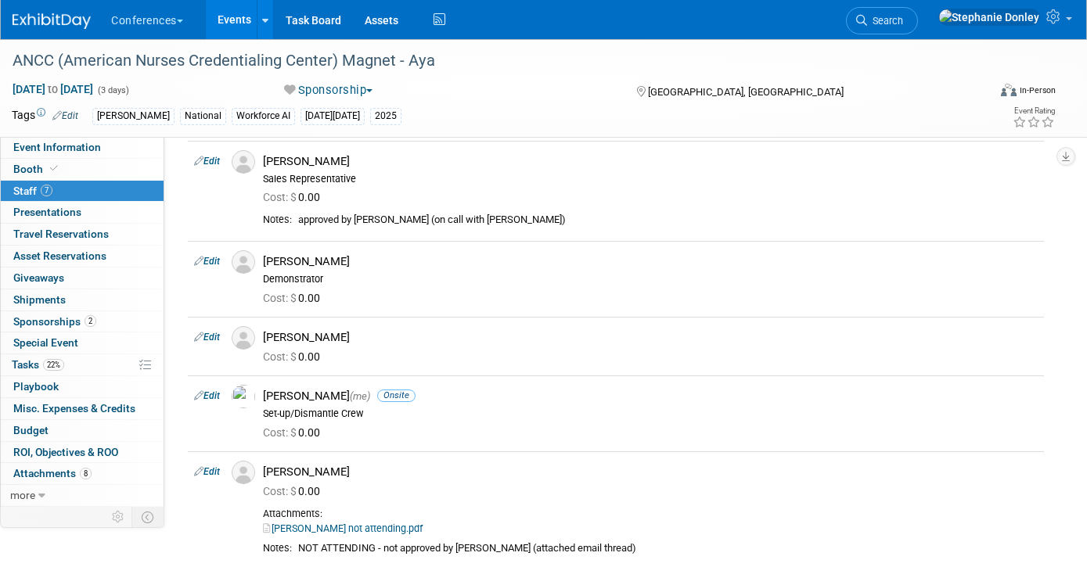
scroll to position [0, 0]
